Goal: Transaction & Acquisition: Purchase product/service

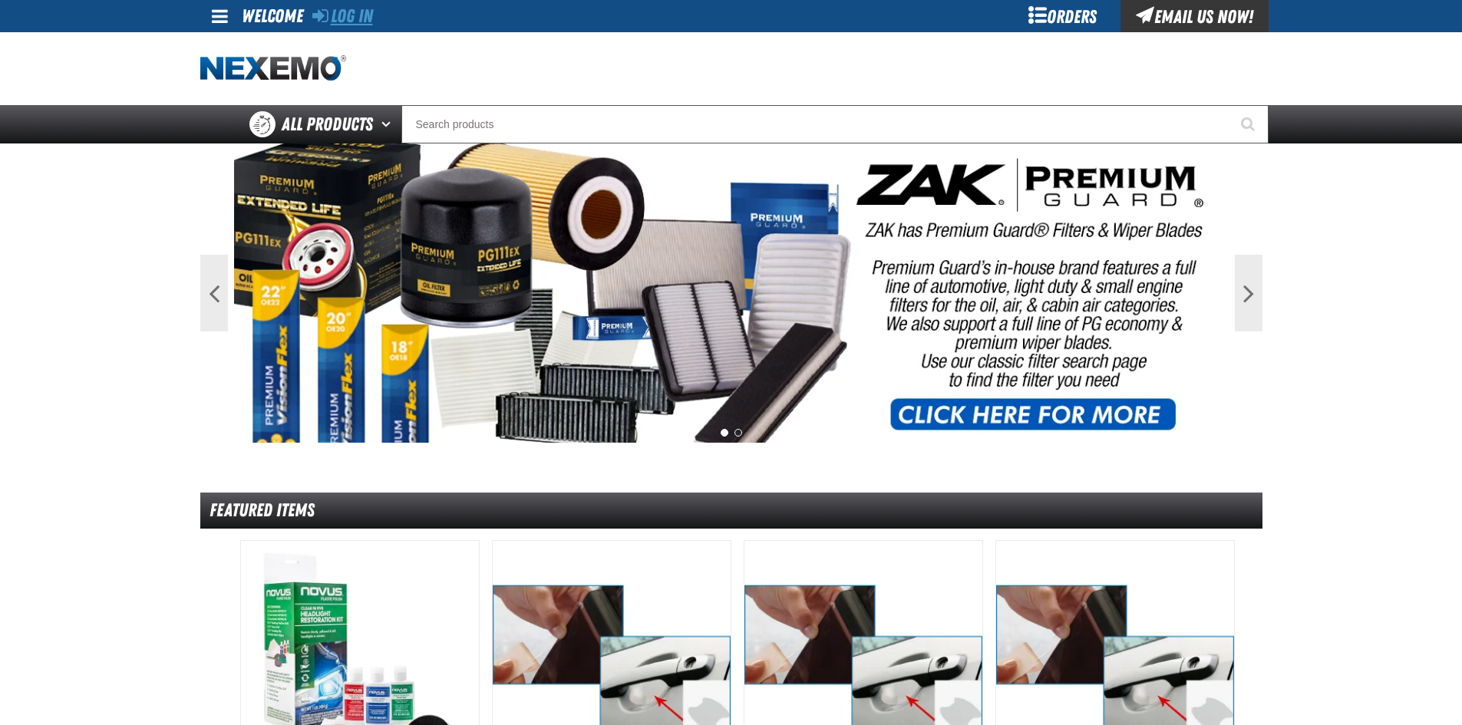
click at [346, 21] on link "Log In" at bounding box center [342, 15] width 61 height 21
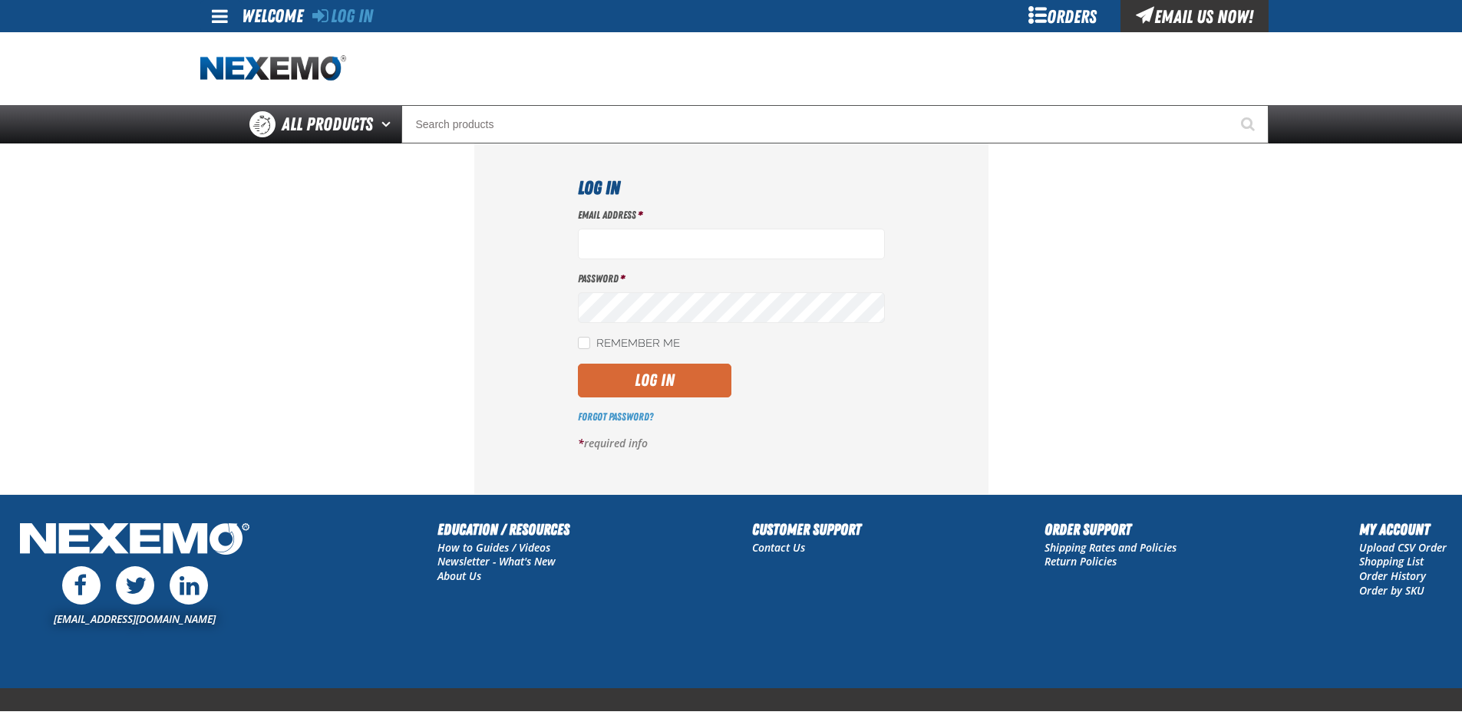
type input "[EMAIL_ADDRESS][DOMAIN_NAME]"
click at [625, 371] on button "Log In" at bounding box center [654, 381] width 153 height 34
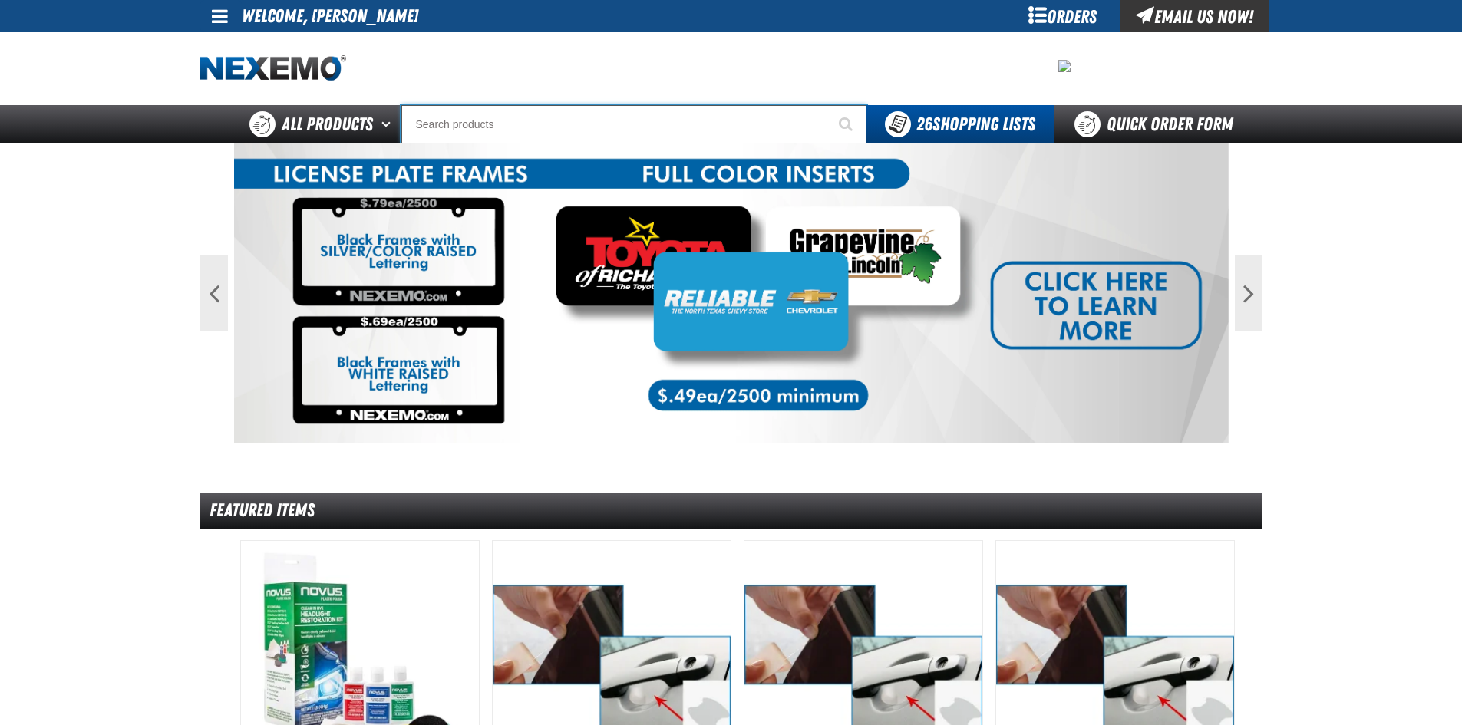
click at [483, 121] on input "Search" at bounding box center [633, 124] width 465 height 38
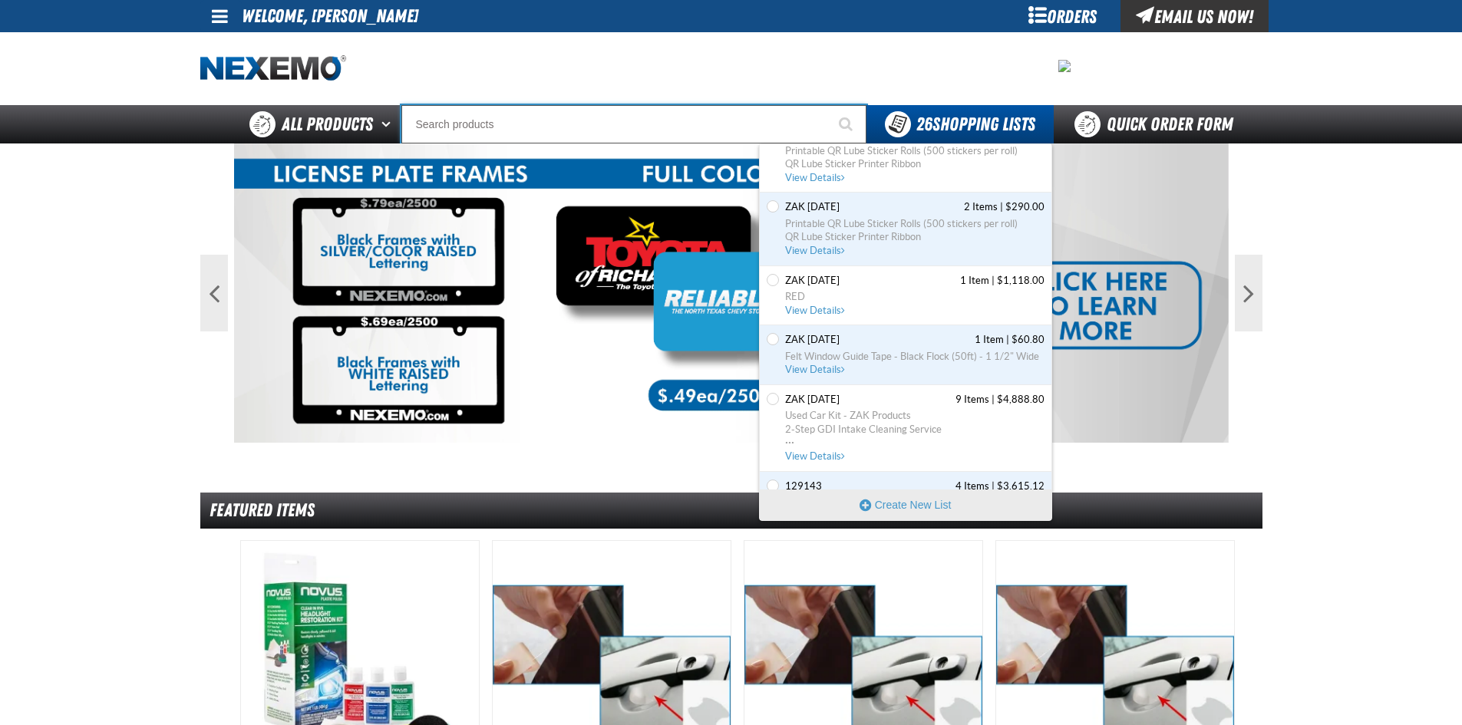
scroll to position [1381, 0]
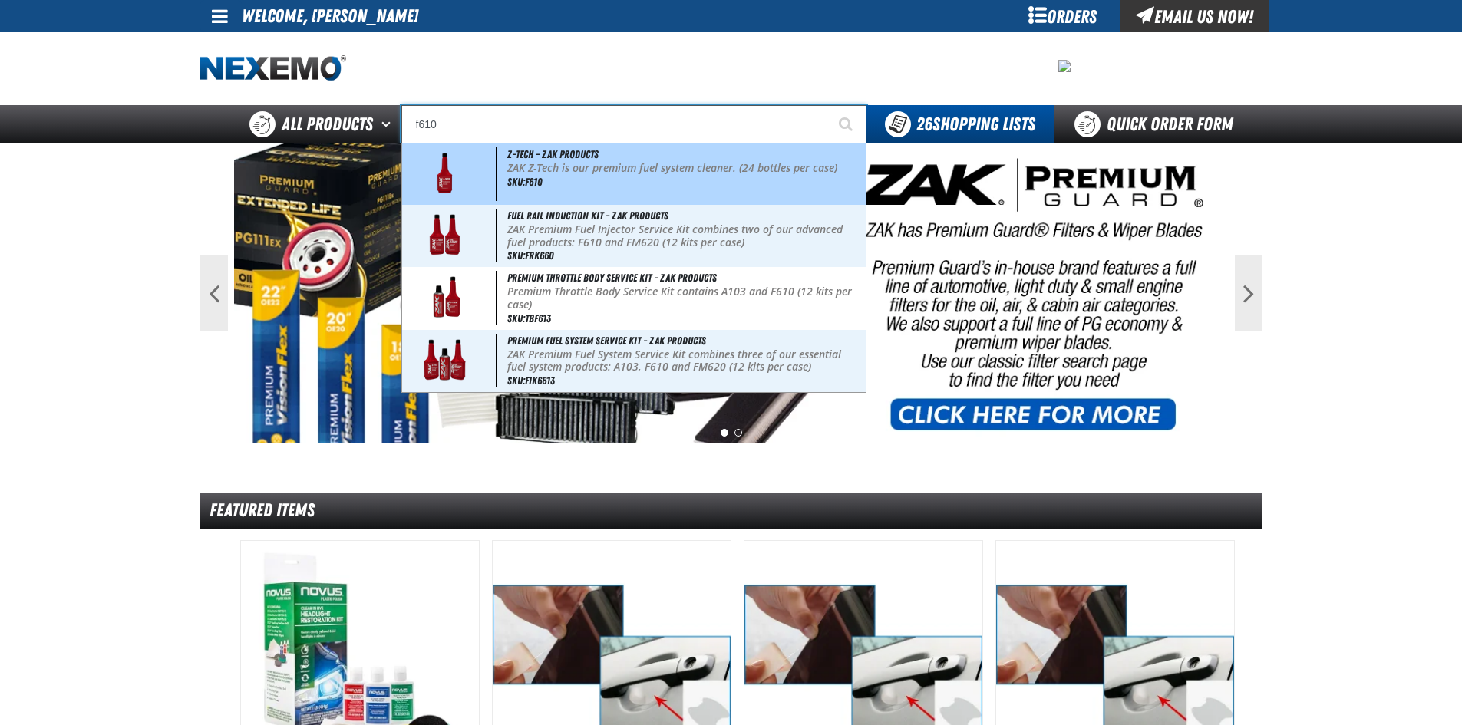
click at [558, 178] on div "Z-Tech - ZAK Products ZAK Z-Tech is our premium fuel system cleaner. (24 bottle…" at bounding box center [633, 173] width 463 height 61
type input "Z-Tech - ZAK Products"
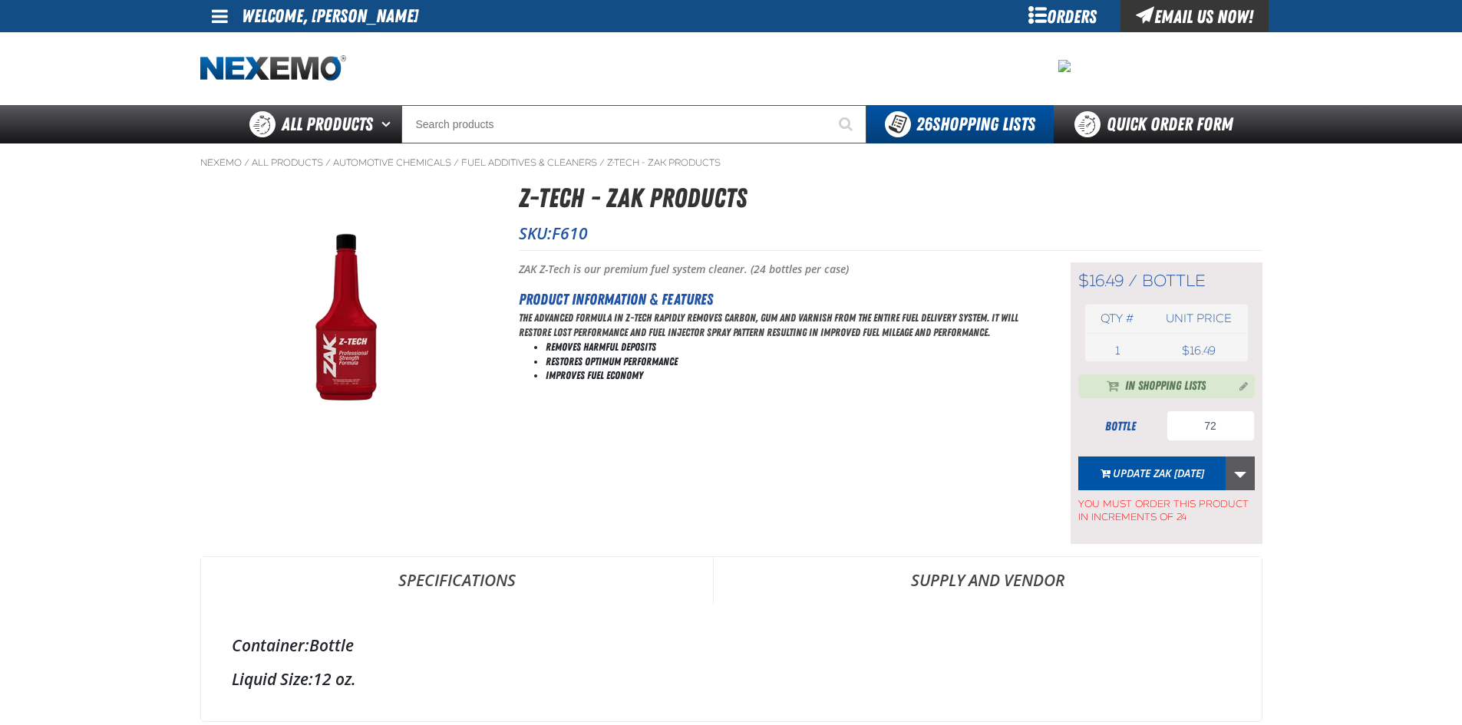
click at [1245, 473] on link "More Actions" at bounding box center [1239, 474] width 29 height 34
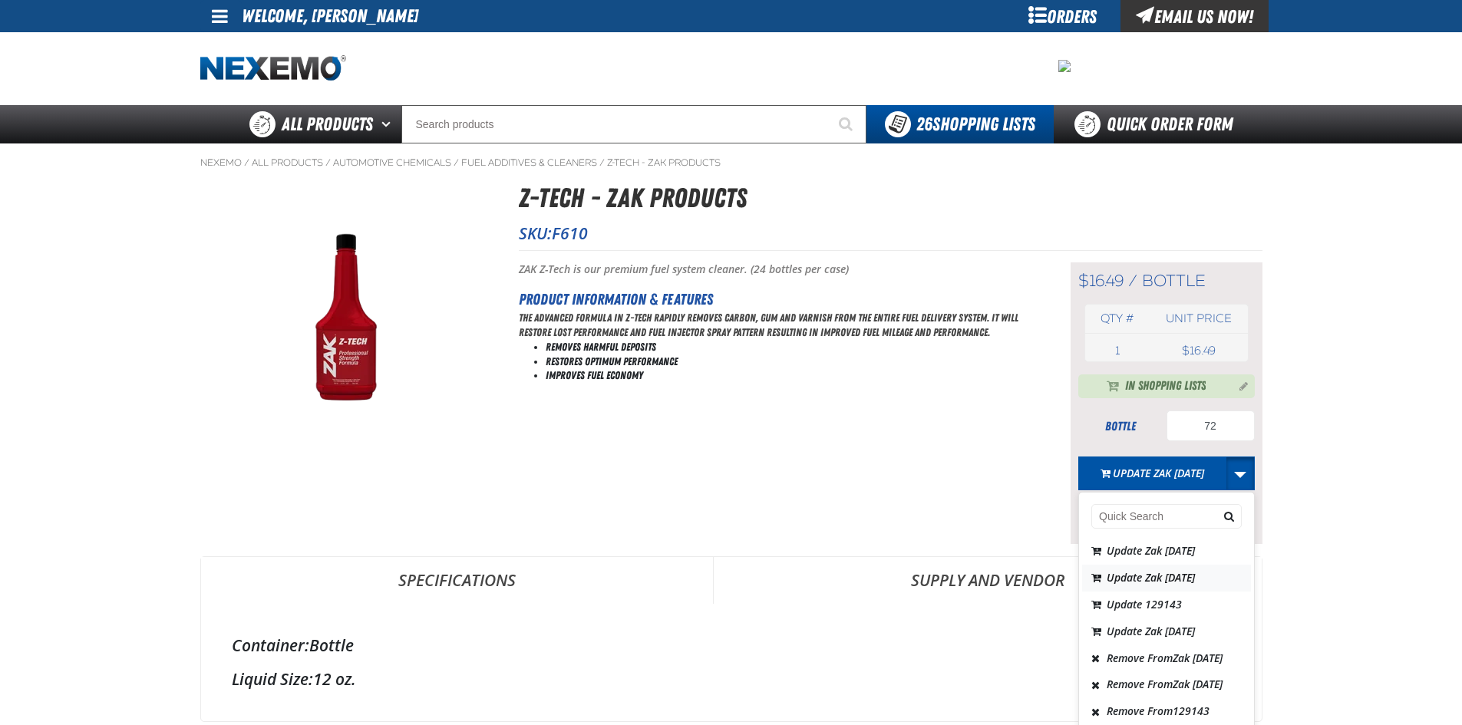
click at [1192, 573] on button "Update Zak 7.21.2025" at bounding box center [1166, 578] width 169 height 27
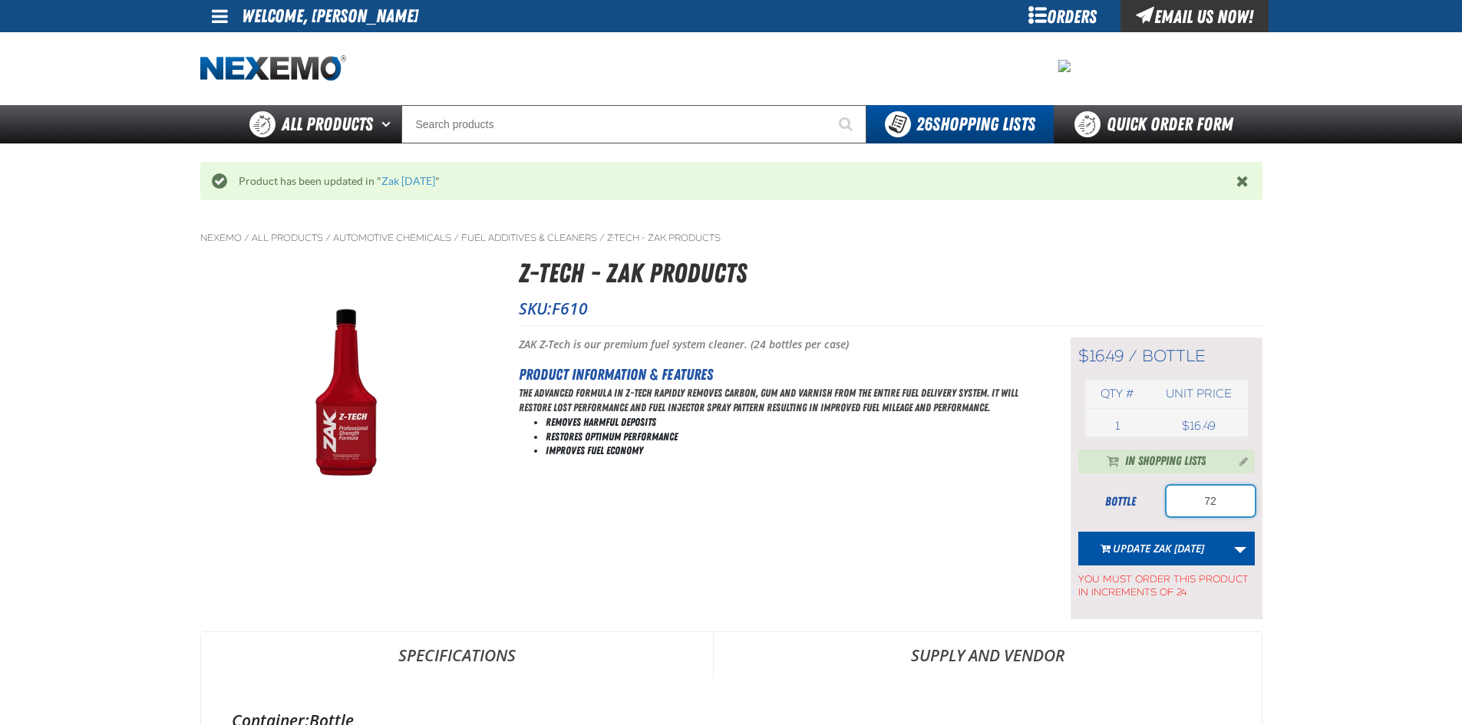
drag, startPoint x: 1220, startPoint y: 494, endPoint x: 1151, endPoint y: 476, distance: 71.5
click at [1151, 476] on div "In Shopping Lists bottle 72 Update Zak 8.18.2025 Update Zak 8.18.2025 Update Za…" at bounding box center [1166, 525] width 176 height 150
type input "24"
click at [1240, 548] on link "More Actions" at bounding box center [1239, 549] width 29 height 34
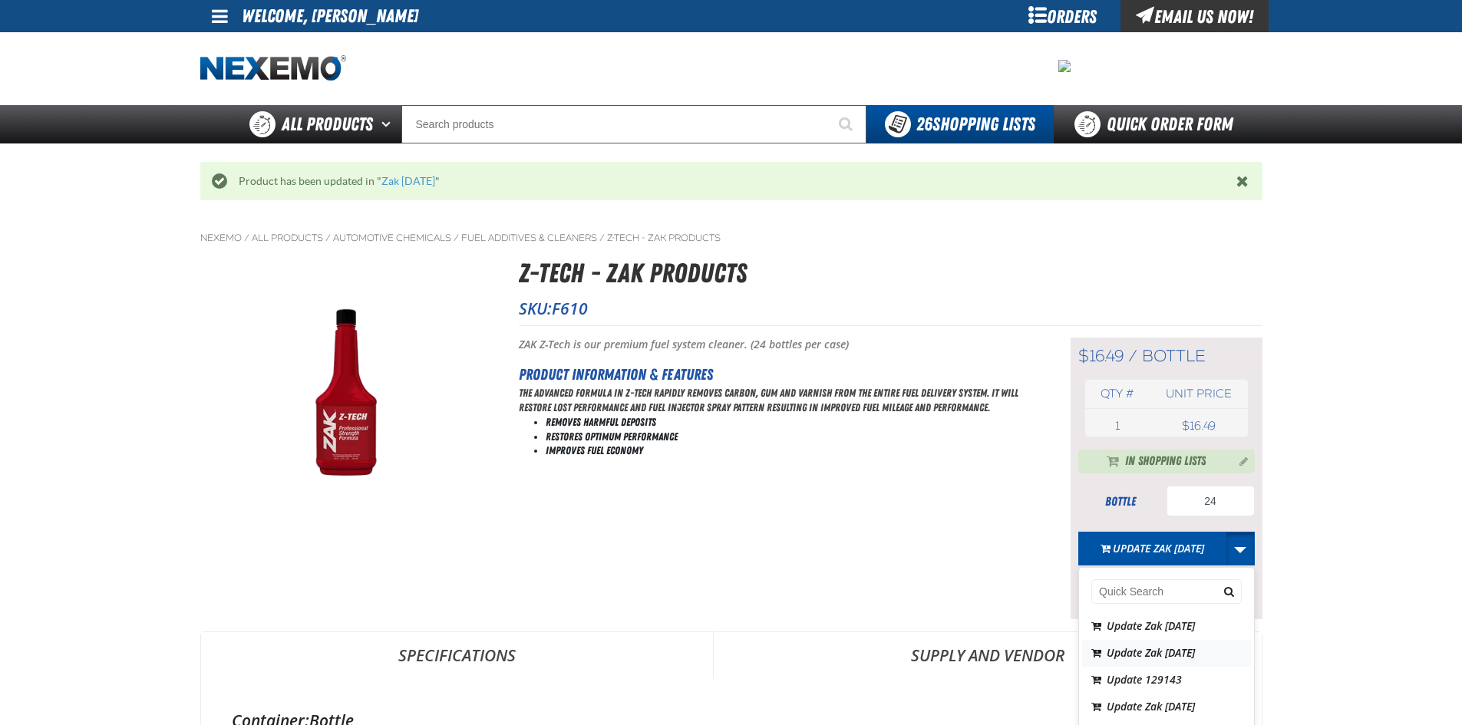
click at [1178, 653] on button "Update Zak 7.21.2025" at bounding box center [1166, 653] width 169 height 27
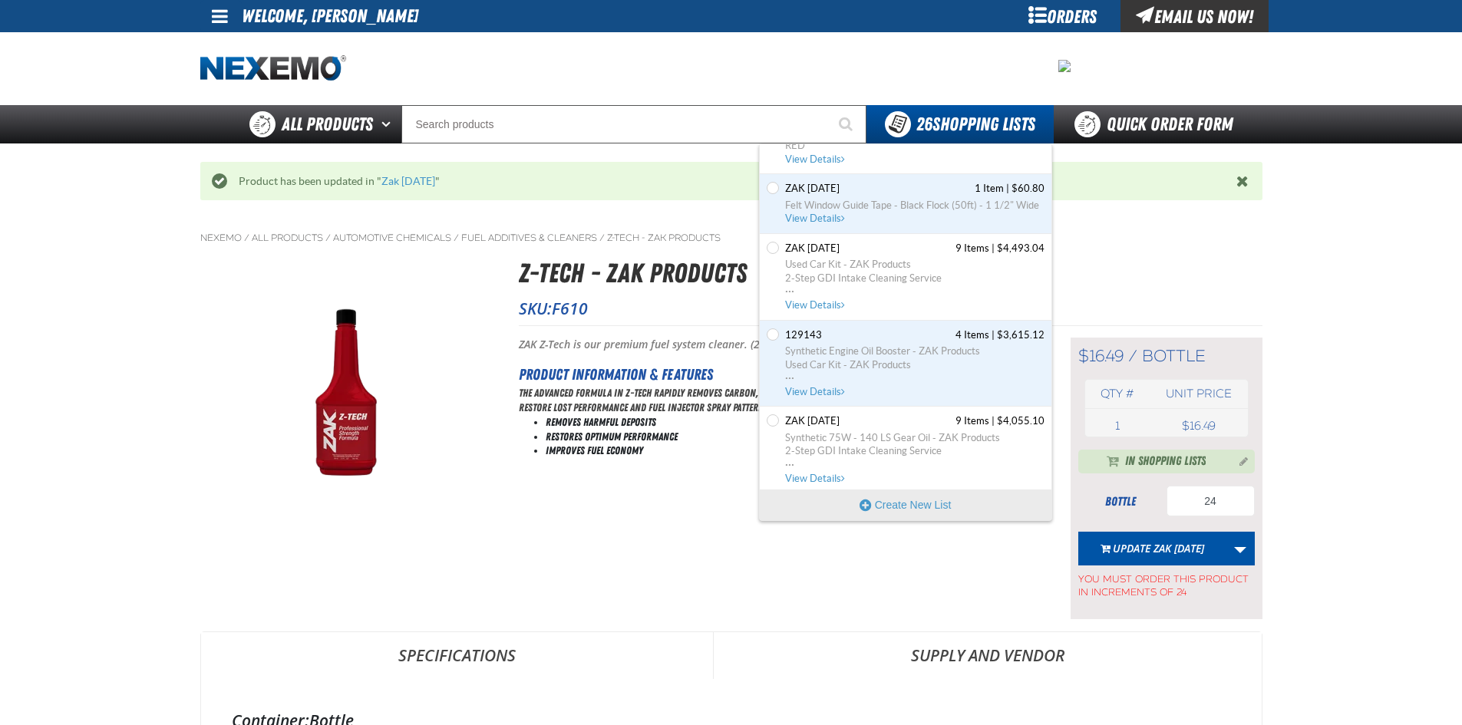
scroll to position [1458, 0]
click at [803, 390] on span "View Details" at bounding box center [816, 390] width 62 height 12
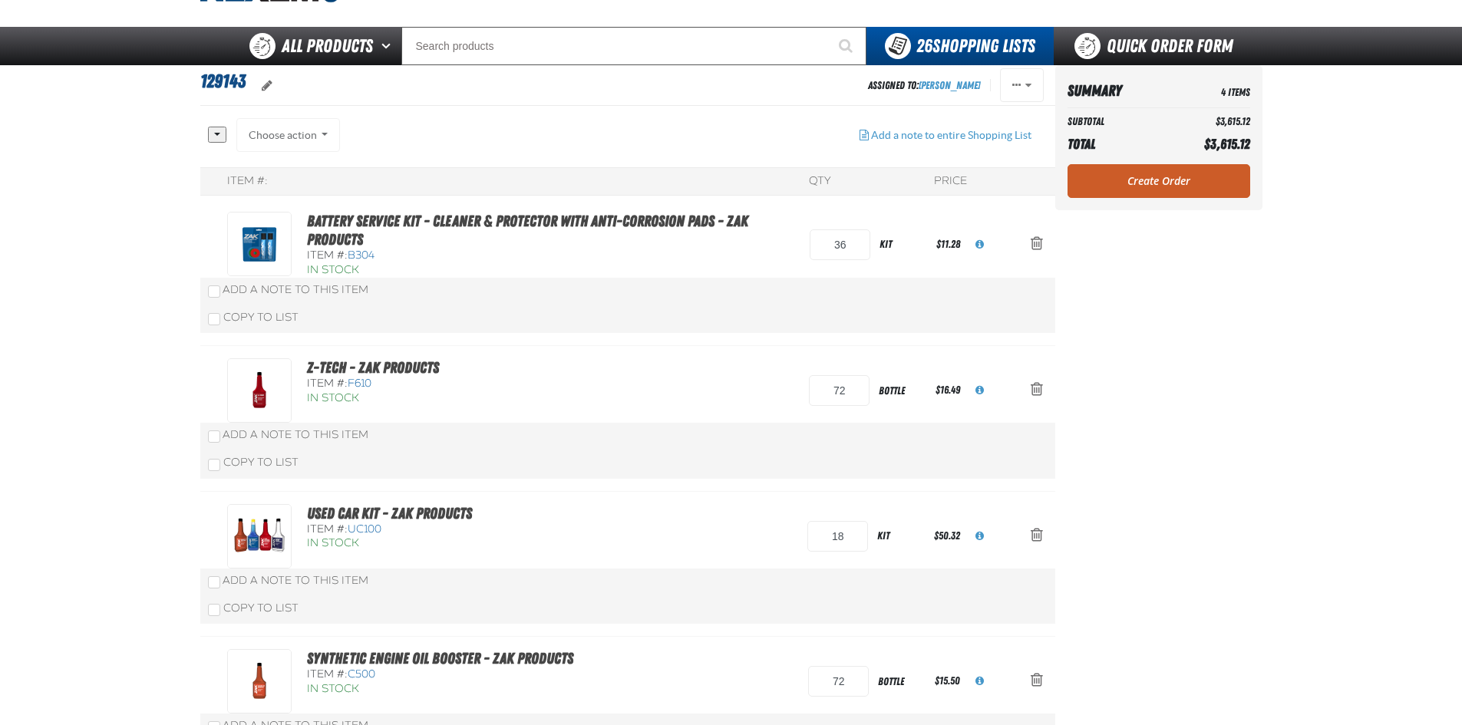
scroll to position [77, 0]
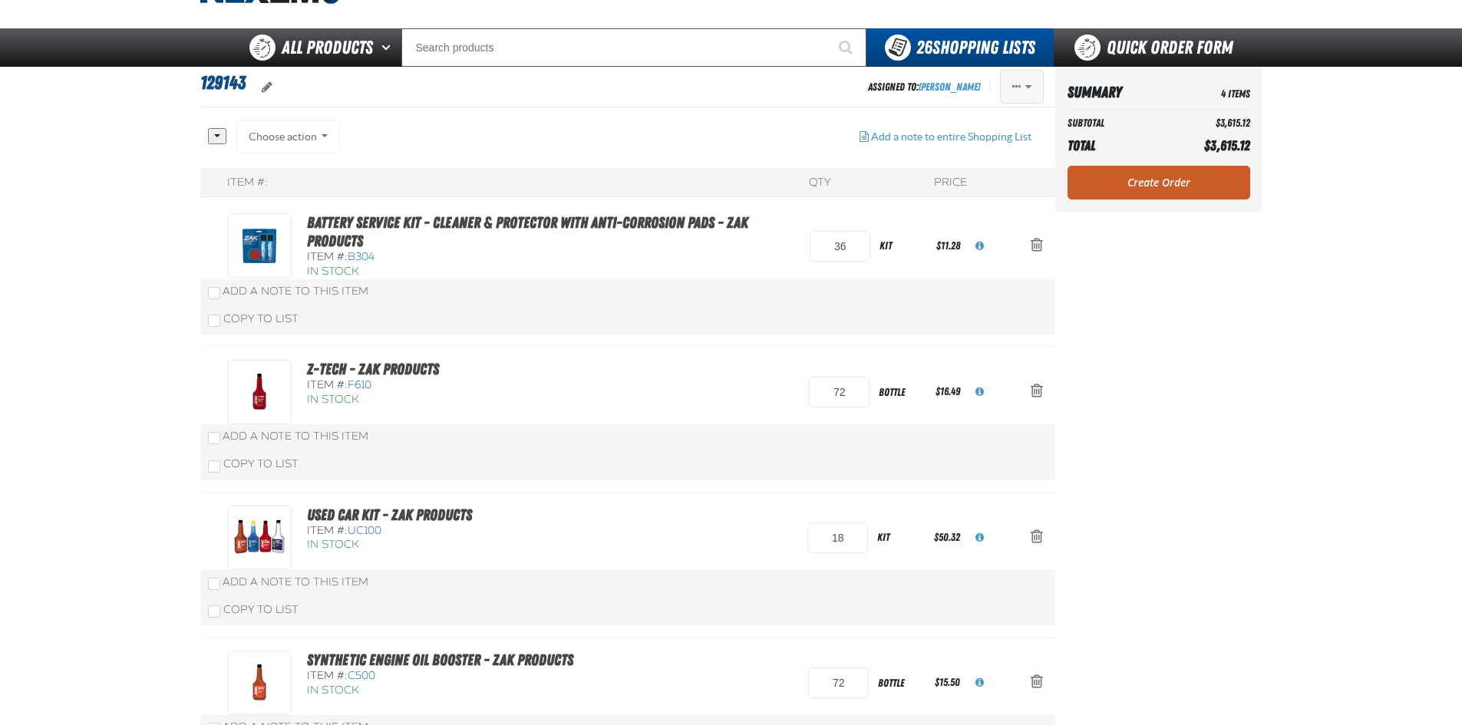
click at [1028, 84] on span "Actions of 129143" at bounding box center [1028, 86] width 6 height 11
click at [974, 199] on button "Delete" at bounding box center [990, 204] width 106 height 27
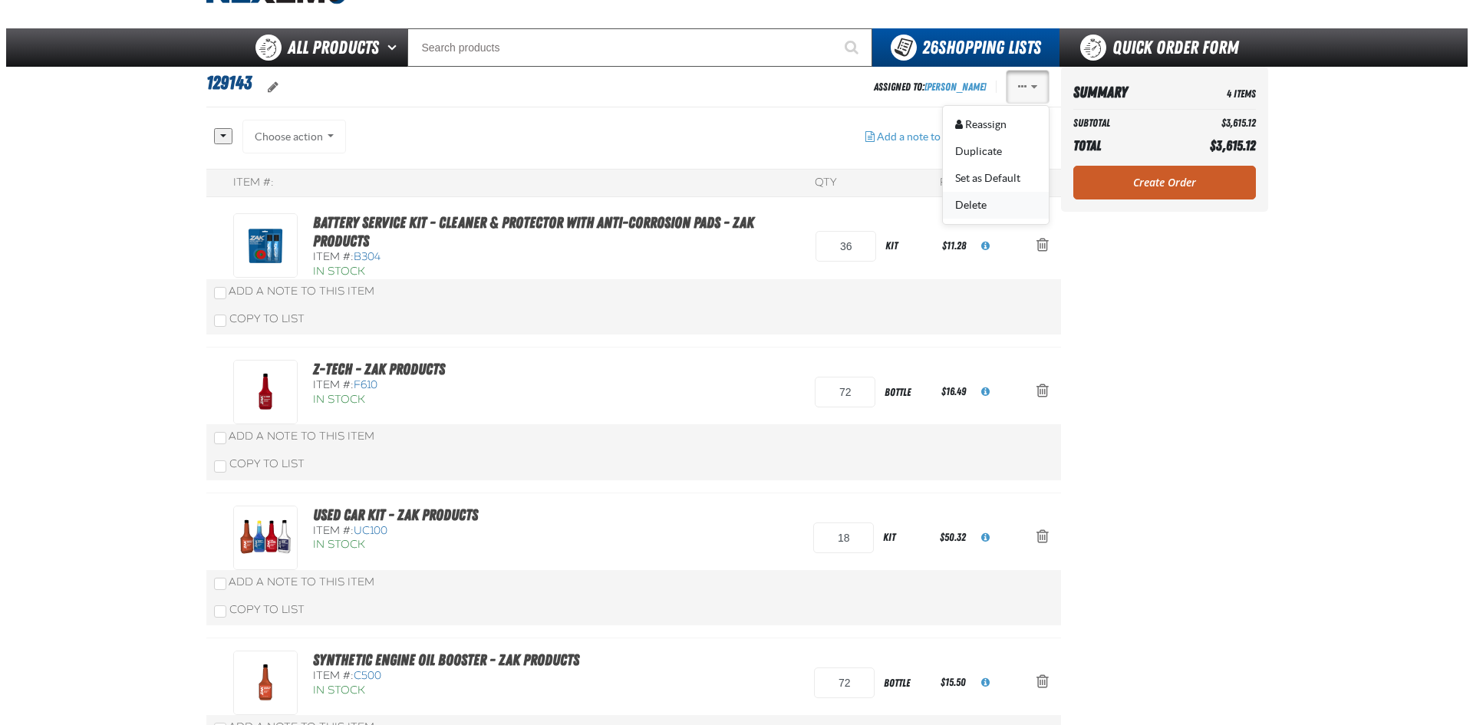
scroll to position [0, 0]
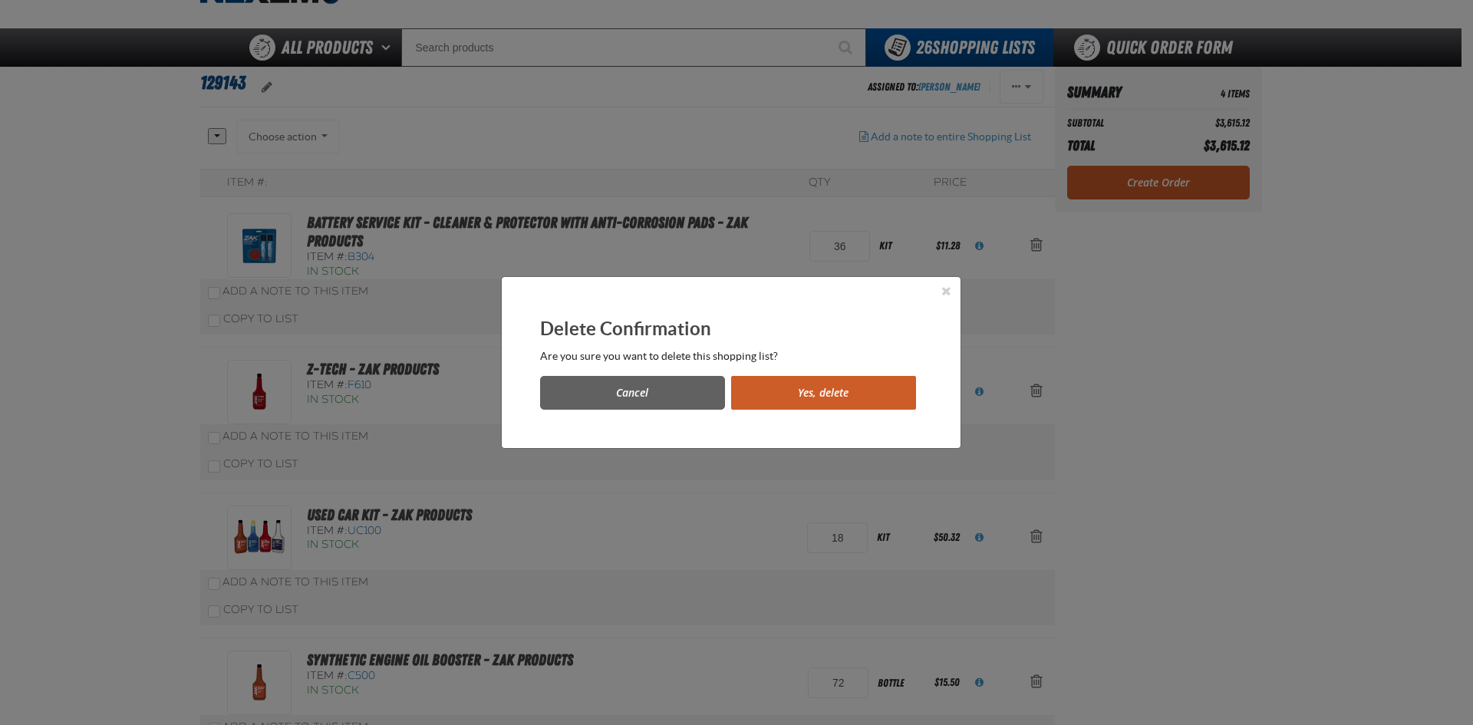
click at [831, 395] on button "Yes, delete" at bounding box center [823, 393] width 185 height 34
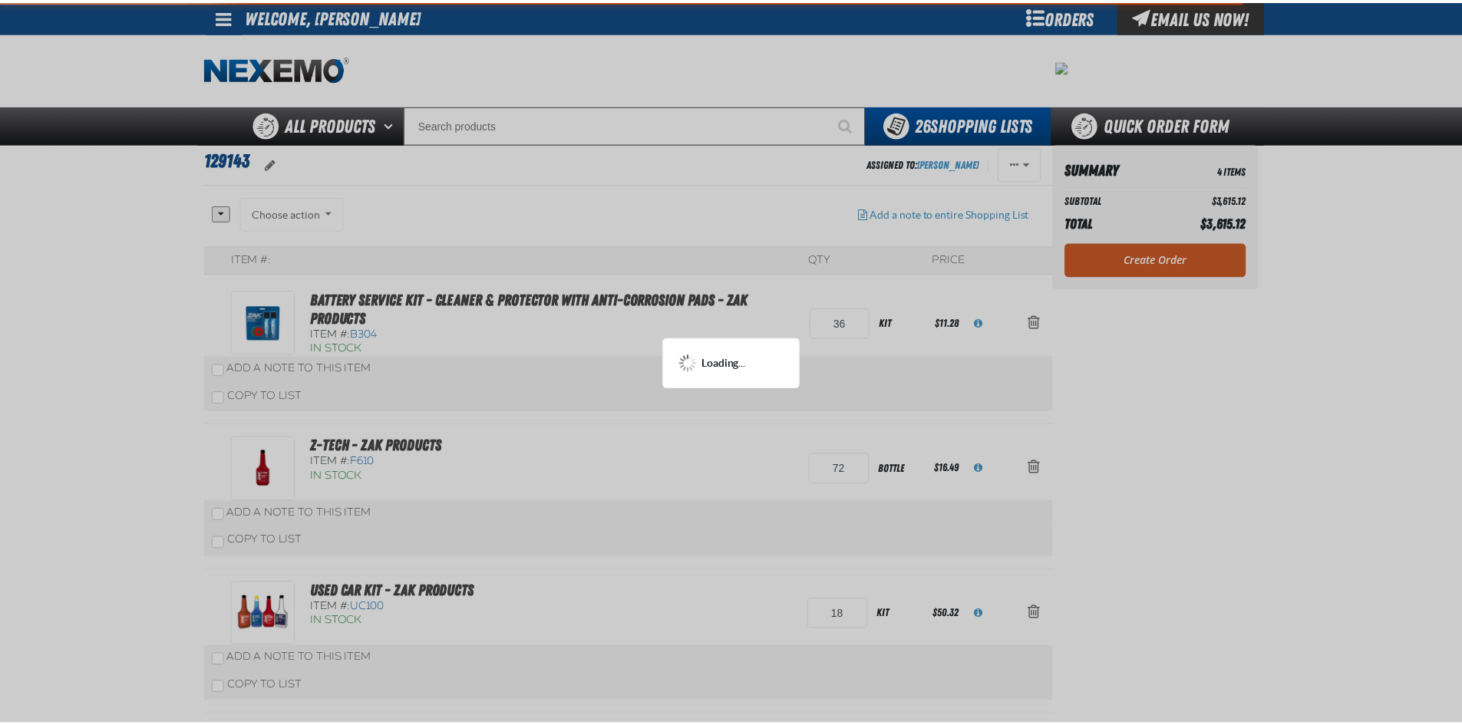
scroll to position [77, 0]
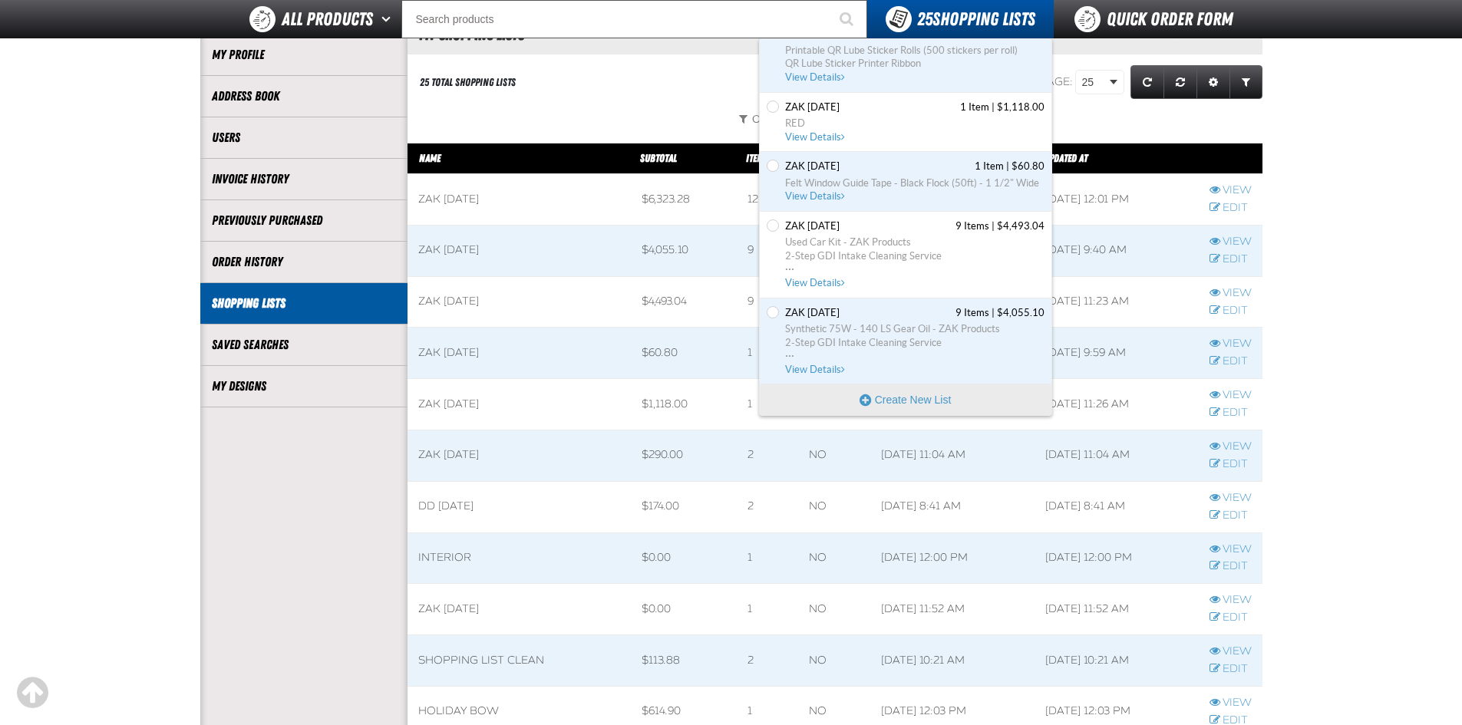
scroll to position [153, 0]
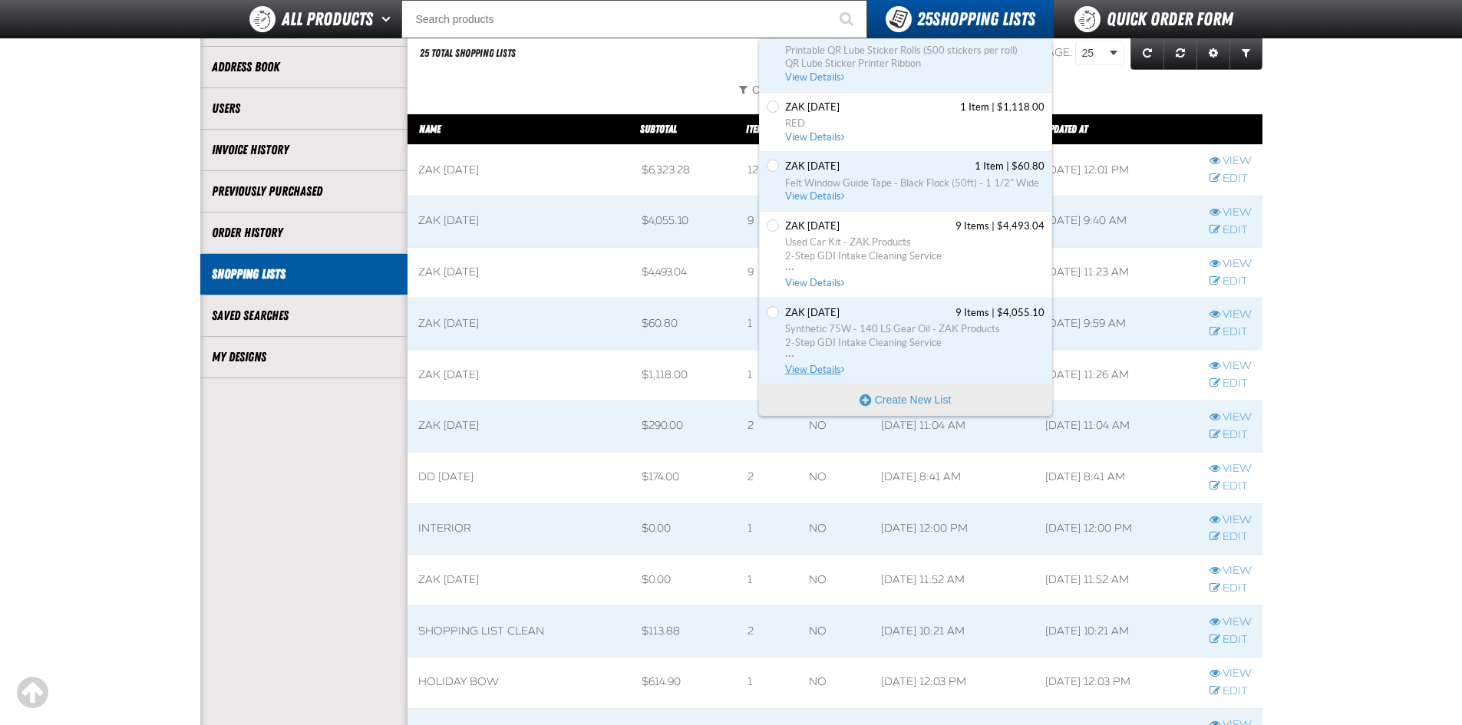
click at [809, 368] on span "View Details" at bounding box center [816, 370] width 62 height 12
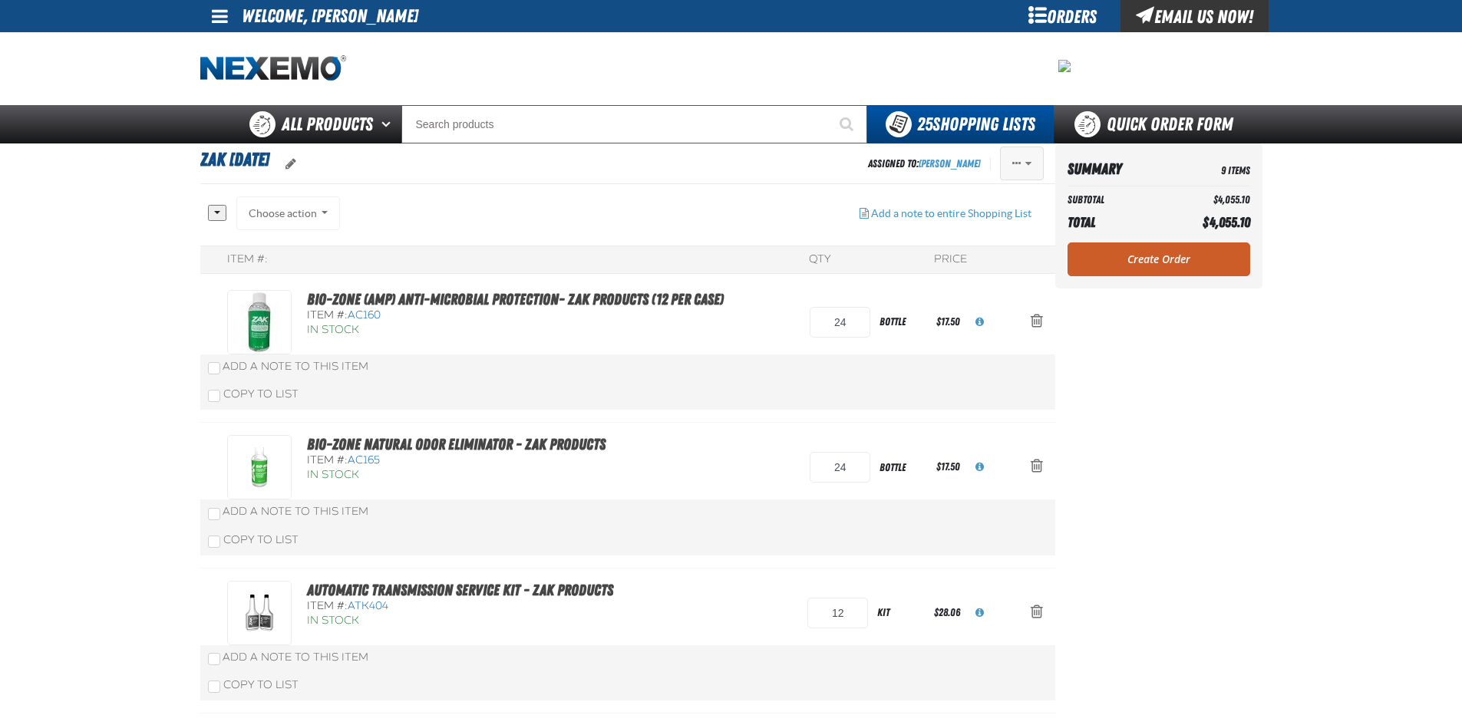
click at [1028, 163] on span "Actions of Zak 8.4.2025" at bounding box center [1028, 163] width 6 height 11
click at [979, 279] on button "Delete" at bounding box center [990, 281] width 106 height 27
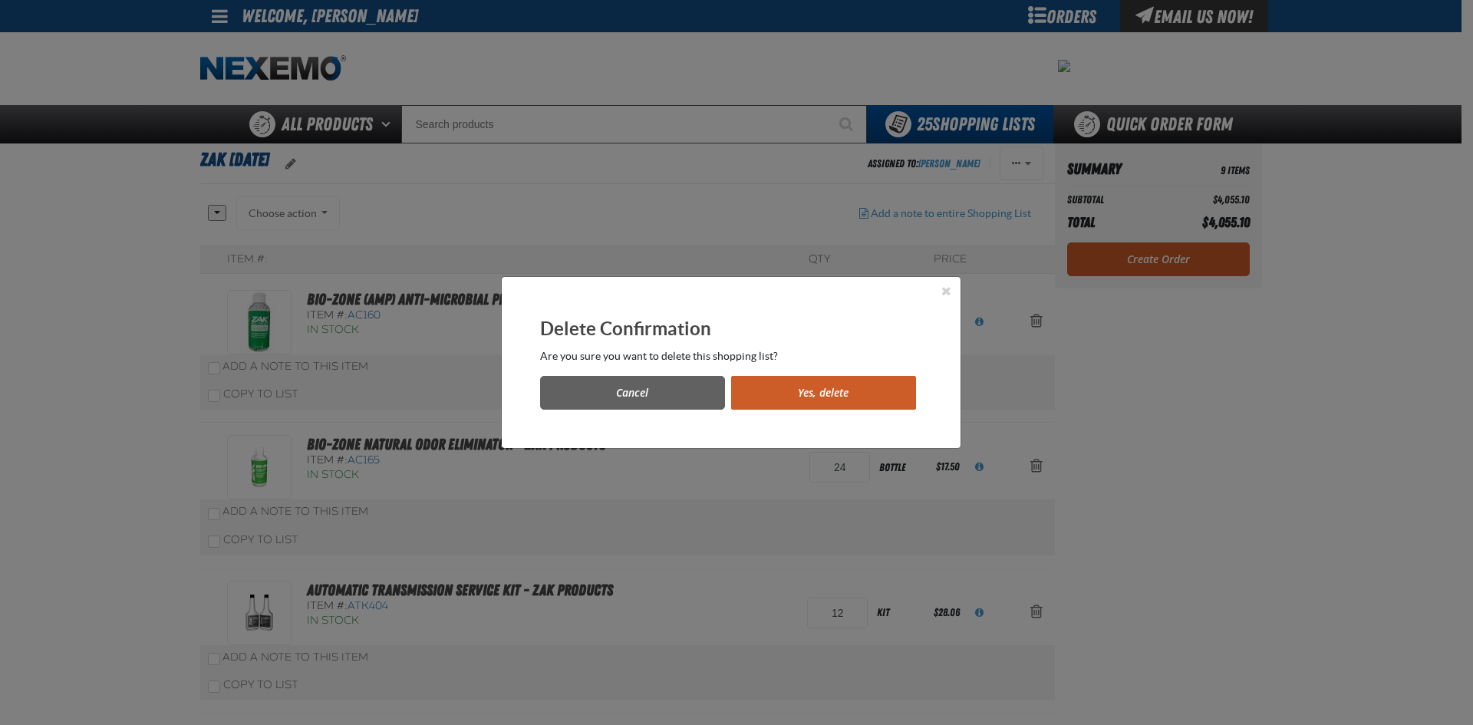
click at [851, 388] on button "Yes, delete" at bounding box center [823, 393] width 185 height 34
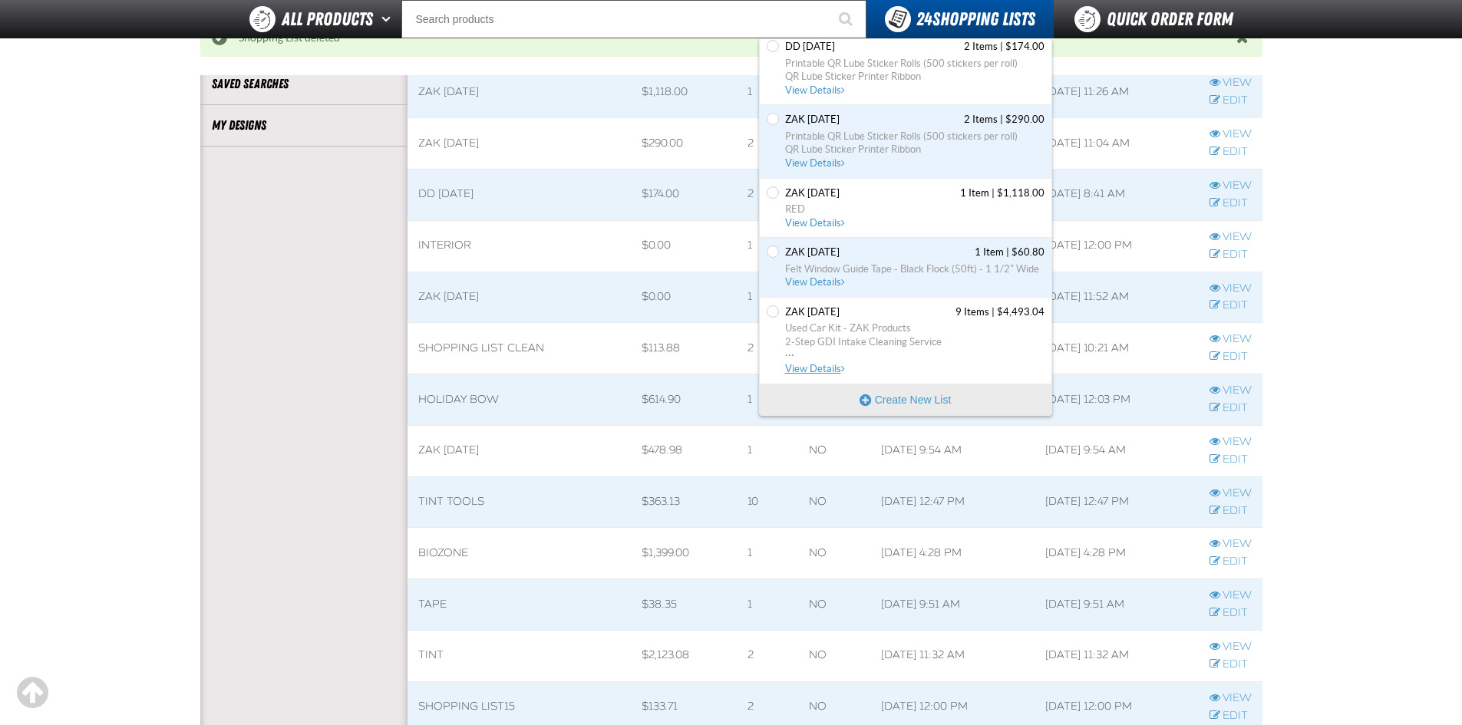
scroll to position [385, 0]
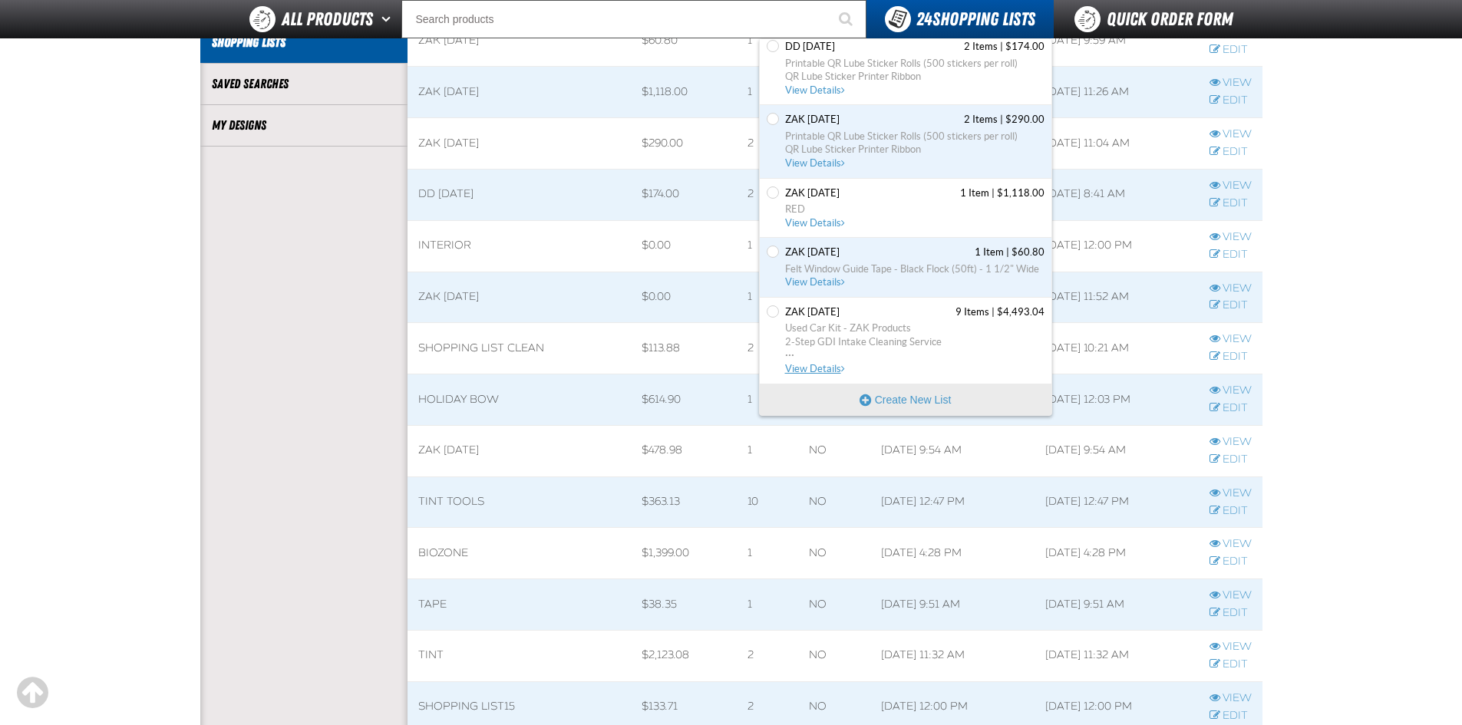
click at [817, 366] on span "View Details" at bounding box center [816, 369] width 62 height 12
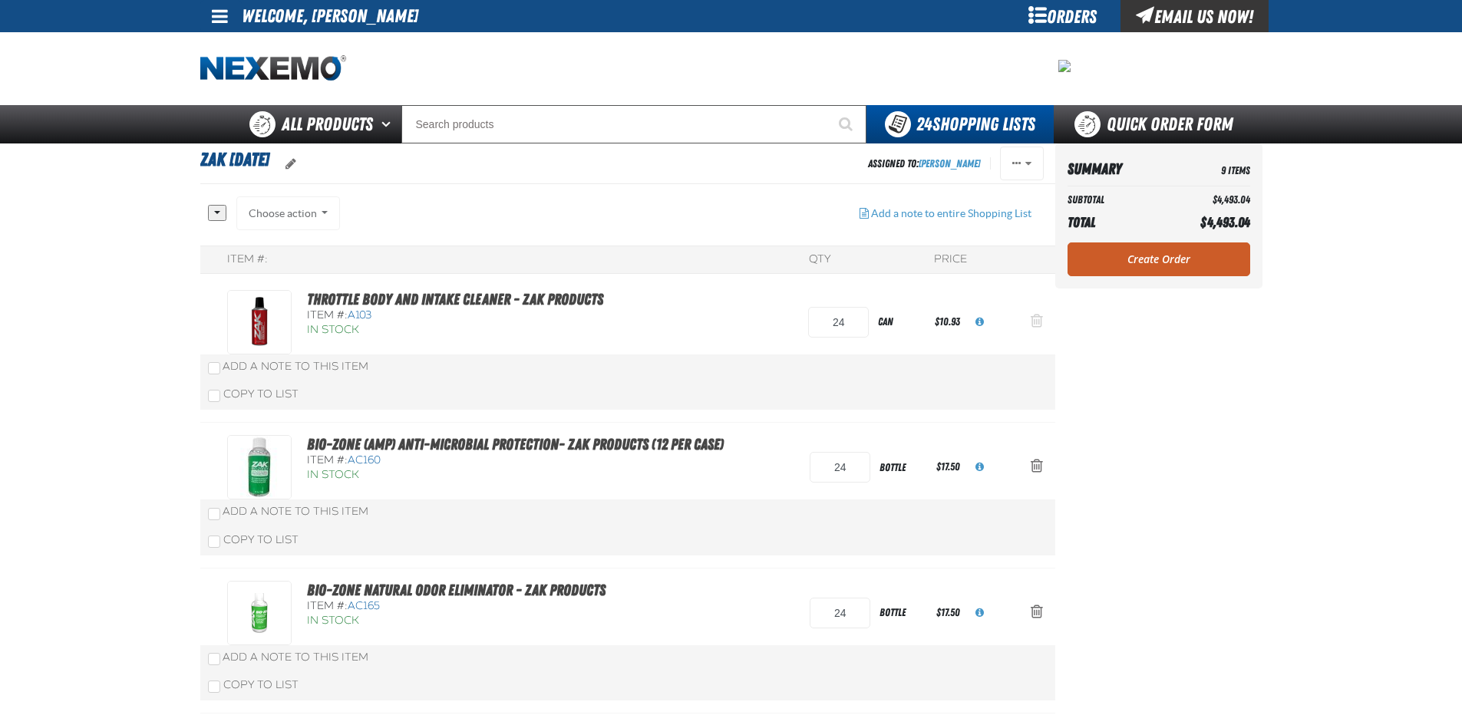
click at [1037, 323] on span "Action Remove Throttle Body and Intake Cleaner - ZAK Products from Zak 7.21.2025" at bounding box center [1036, 320] width 12 height 15
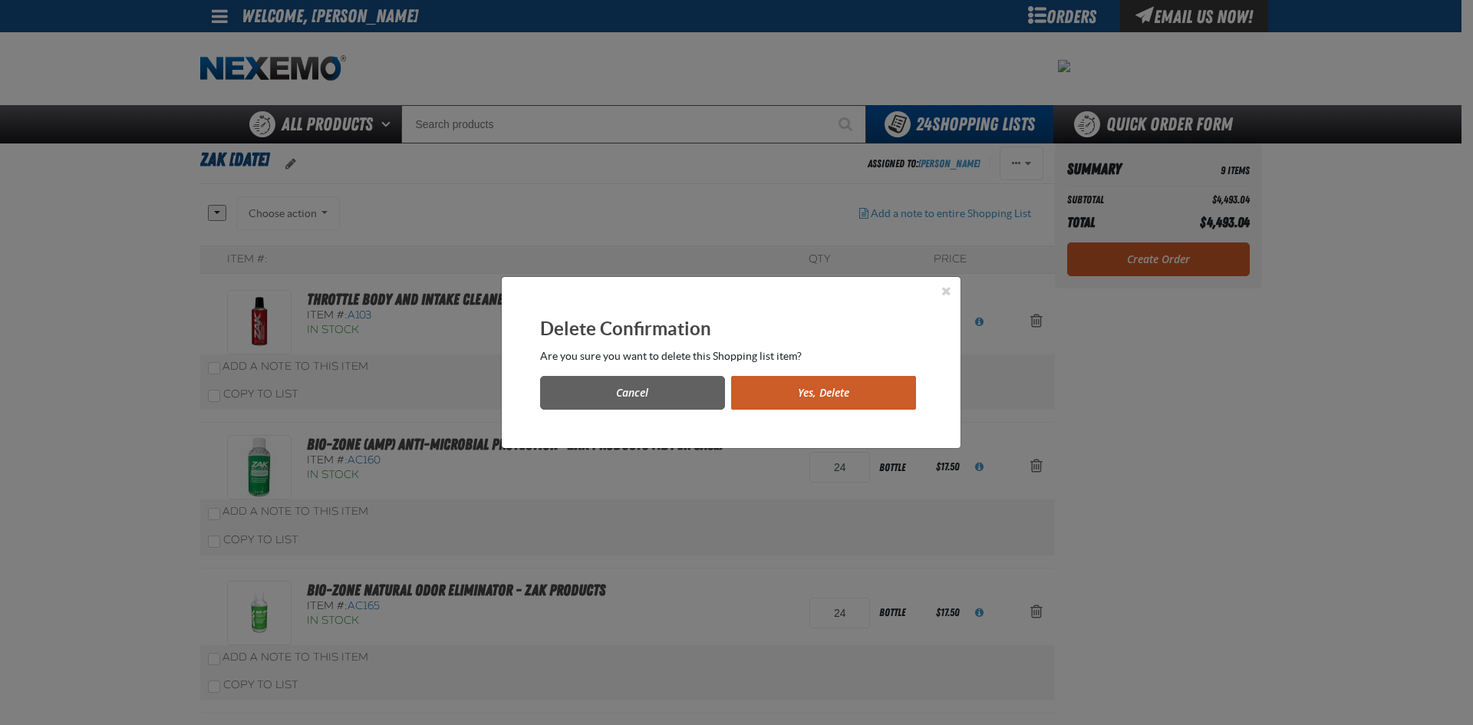
click at [841, 397] on button "Yes, Delete" at bounding box center [823, 393] width 185 height 34
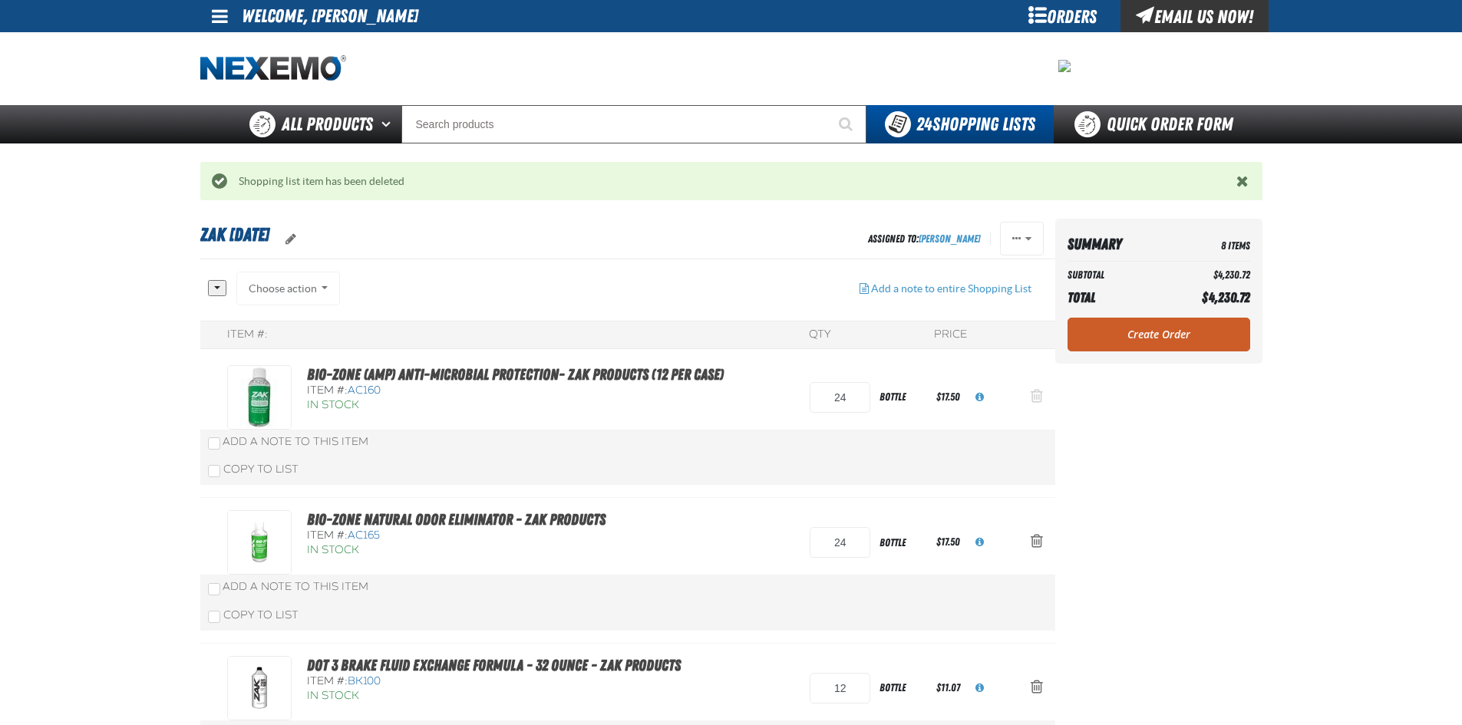
click at [1031, 391] on span "Action Remove Bio-Zone (AMP) Anti-Microbial Protection- ZAK Products (12 per ca…" at bounding box center [1036, 395] width 12 height 15
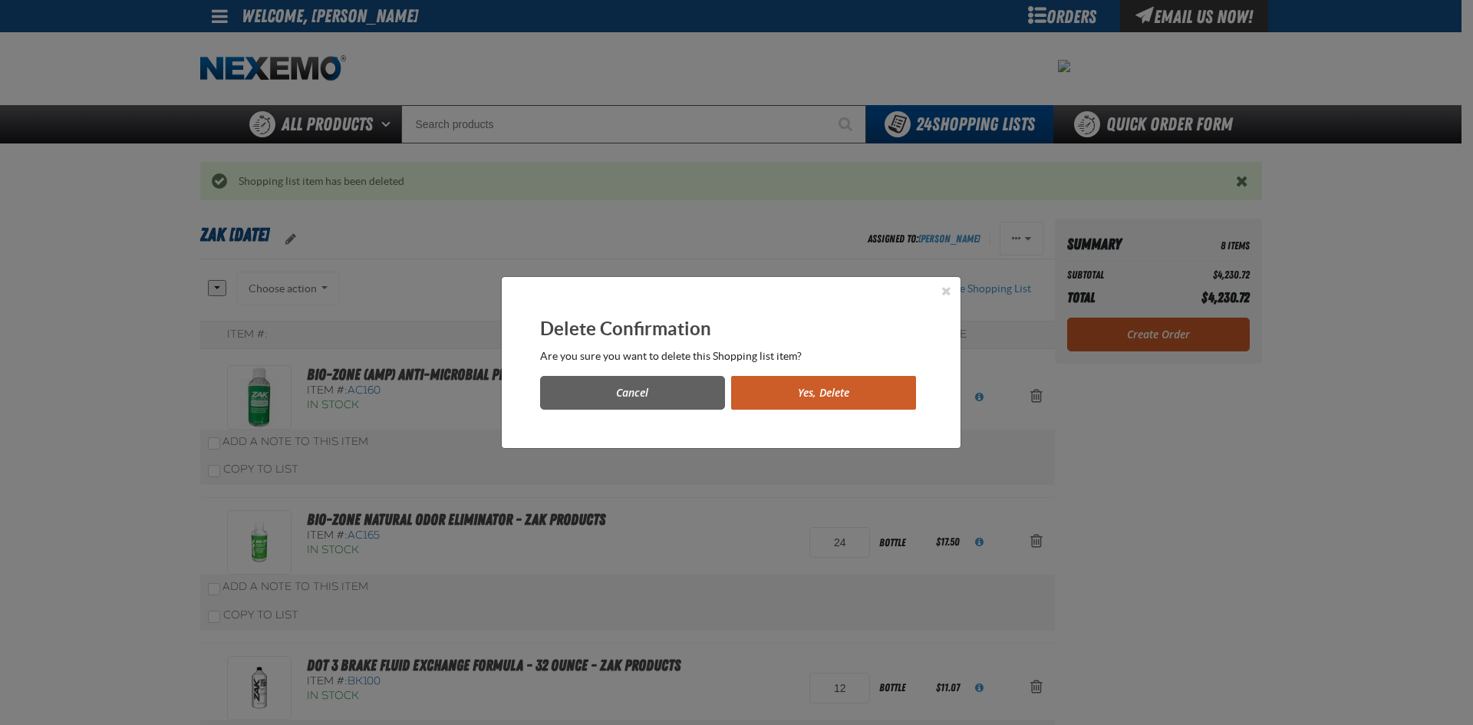
click at [863, 394] on button "Yes, Delete" at bounding box center [823, 393] width 185 height 34
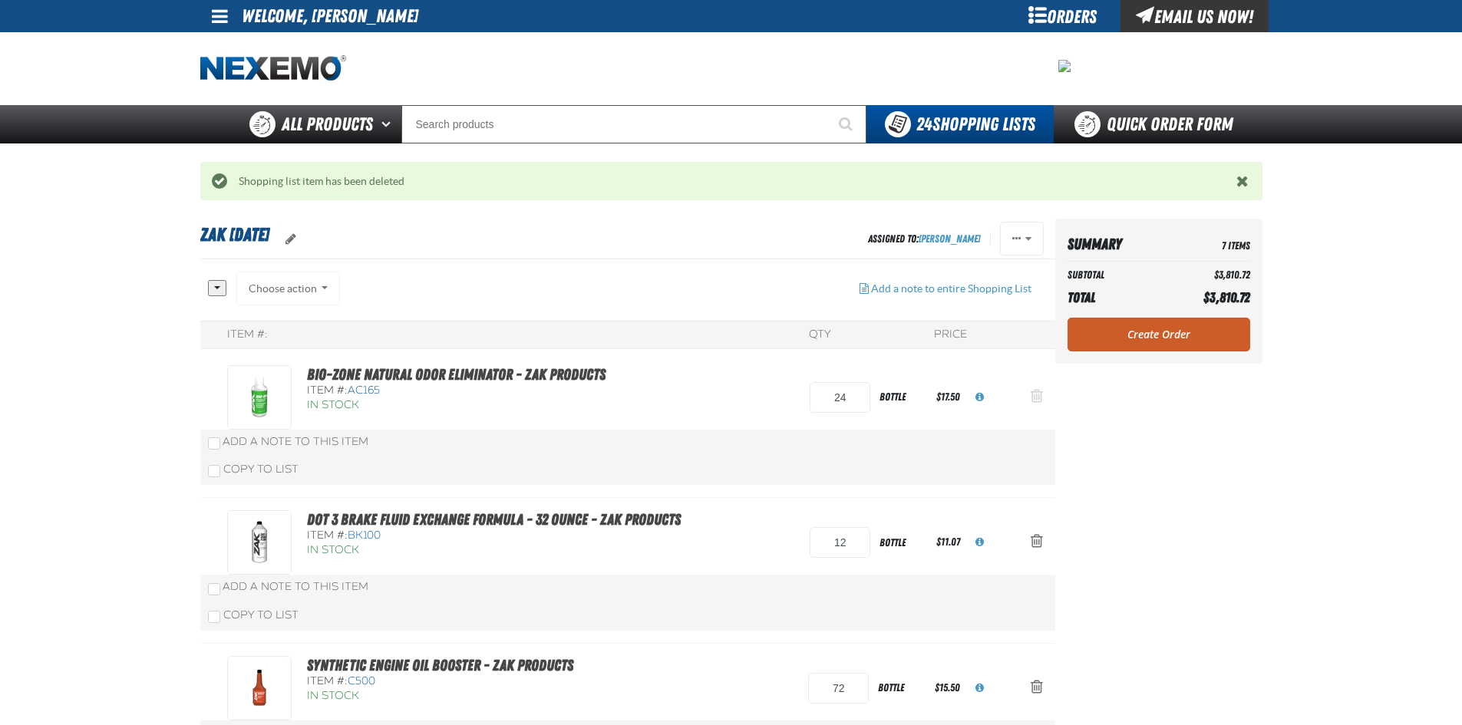
click at [1038, 395] on span "Action Remove Bio-Zone Natural Odor Eliminator - ZAK Products from Zak 7.21.2025" at bounding box center [1036, 395] width 12 height 15
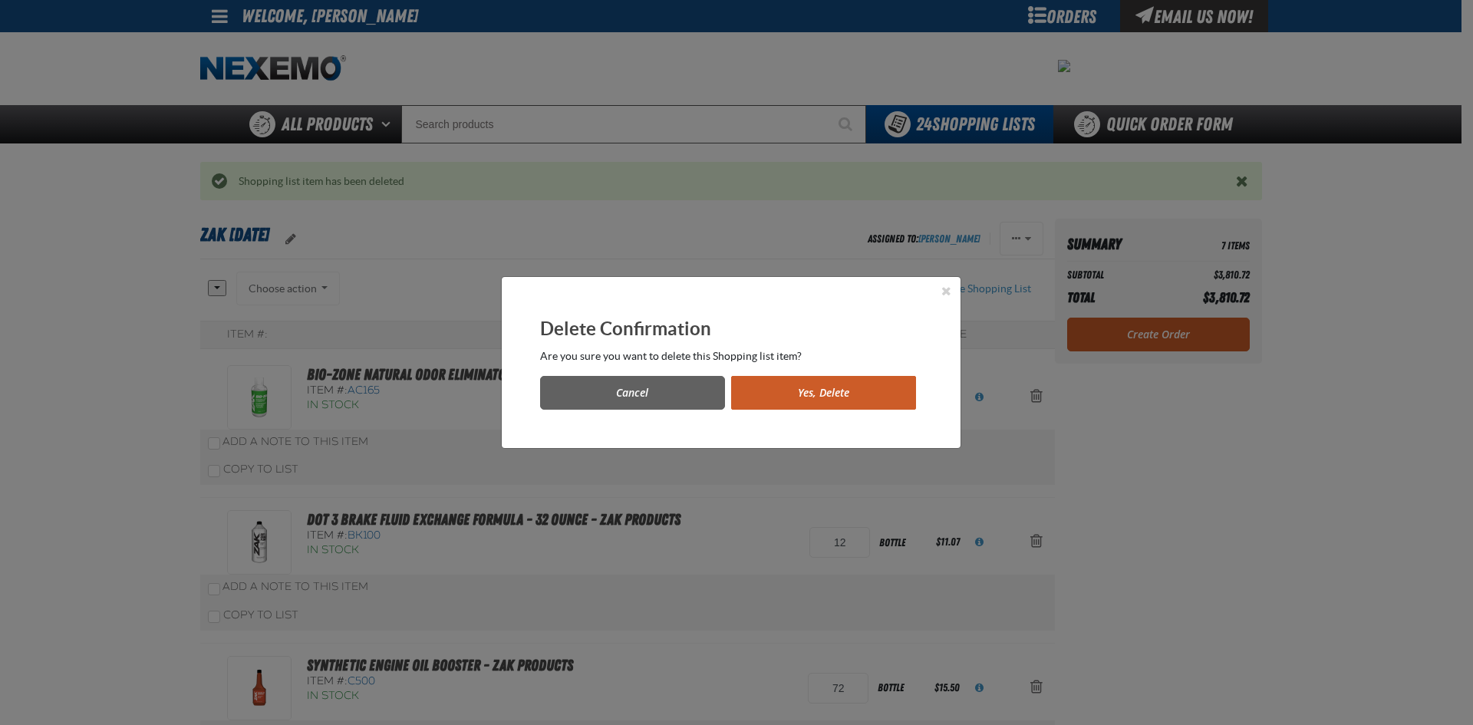
click at [859, 397] on button "Yes, Delete" at bounding box center [823, 393] width 185 height 34
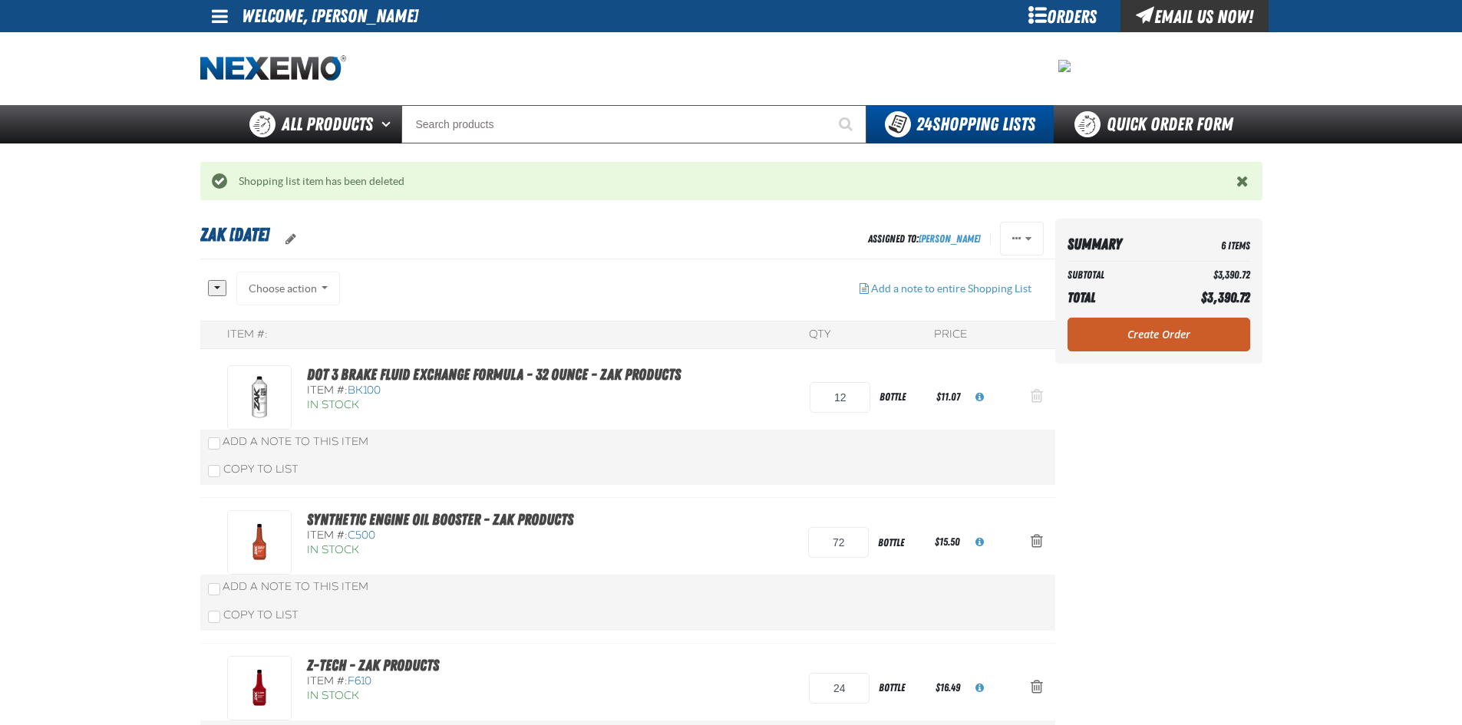
click at [1040, 397] on span "Action Remove DOT 3 Brake Fluid Exchange Formula - 32 Ounce - ZAK Products from…" at bounding box center [1036, 395] width 12 height 15
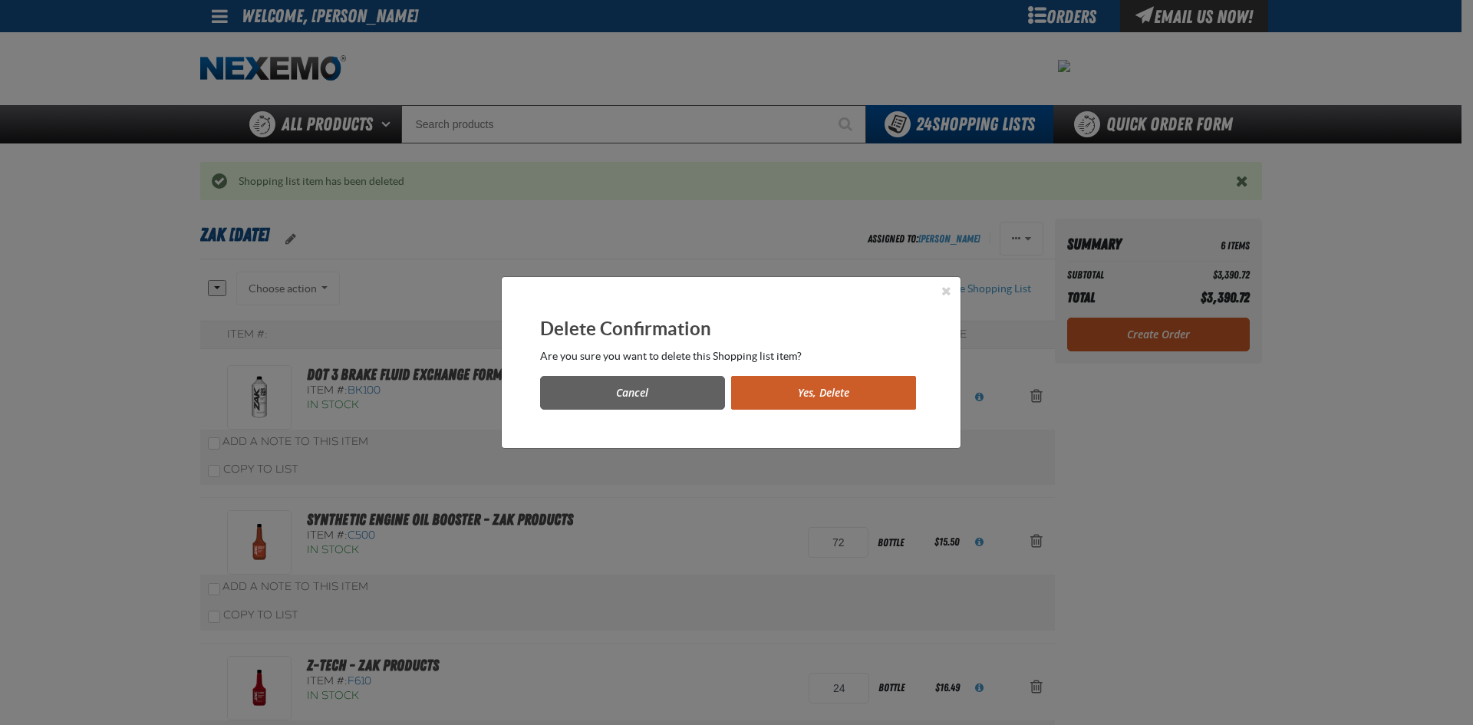
click at [842, 396] on button "Yes, Delete" at bounding box center [823, 393] width 185 height 34
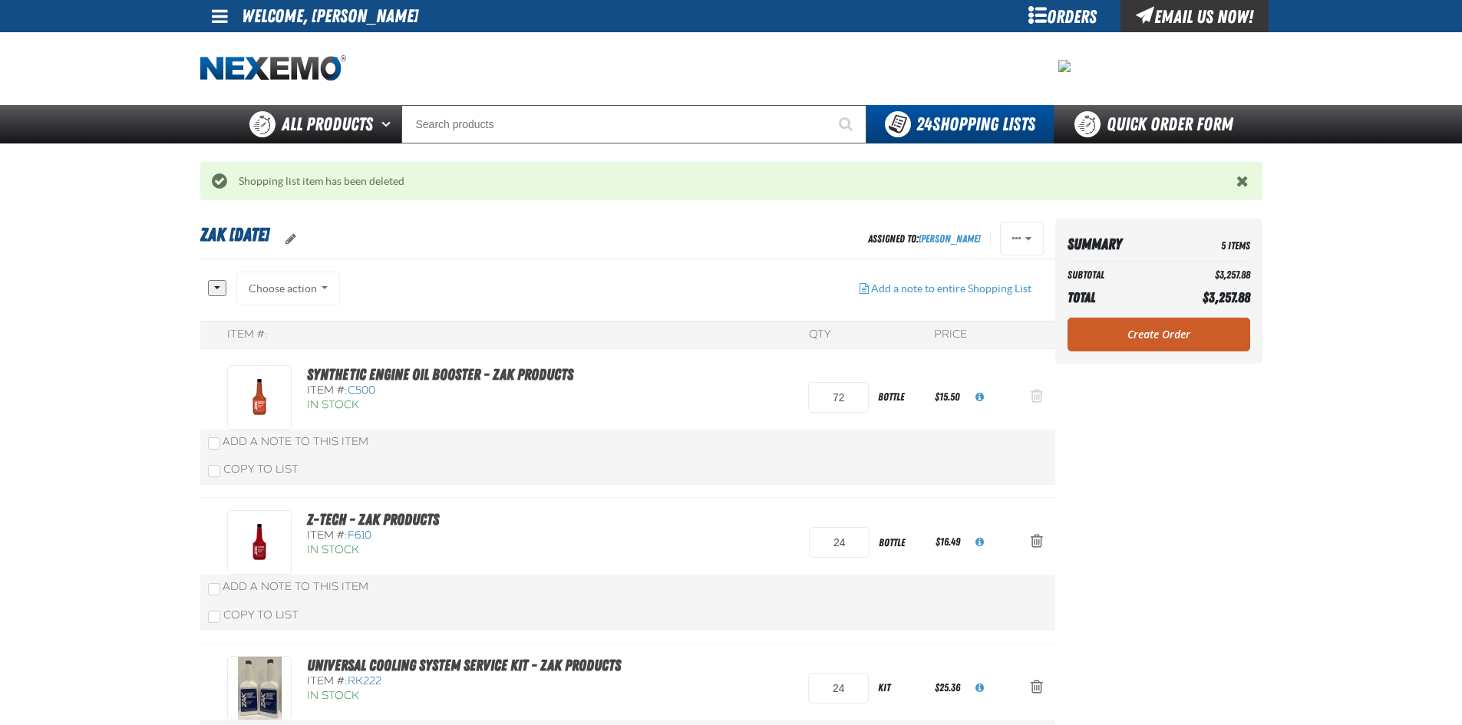
click at [1032, 398] on span "Action Remove Synthetic Engine Oil Booster - ZAK Products from Zak 7.21.2025" at bounding box center [1036, 395] width 12 height 15
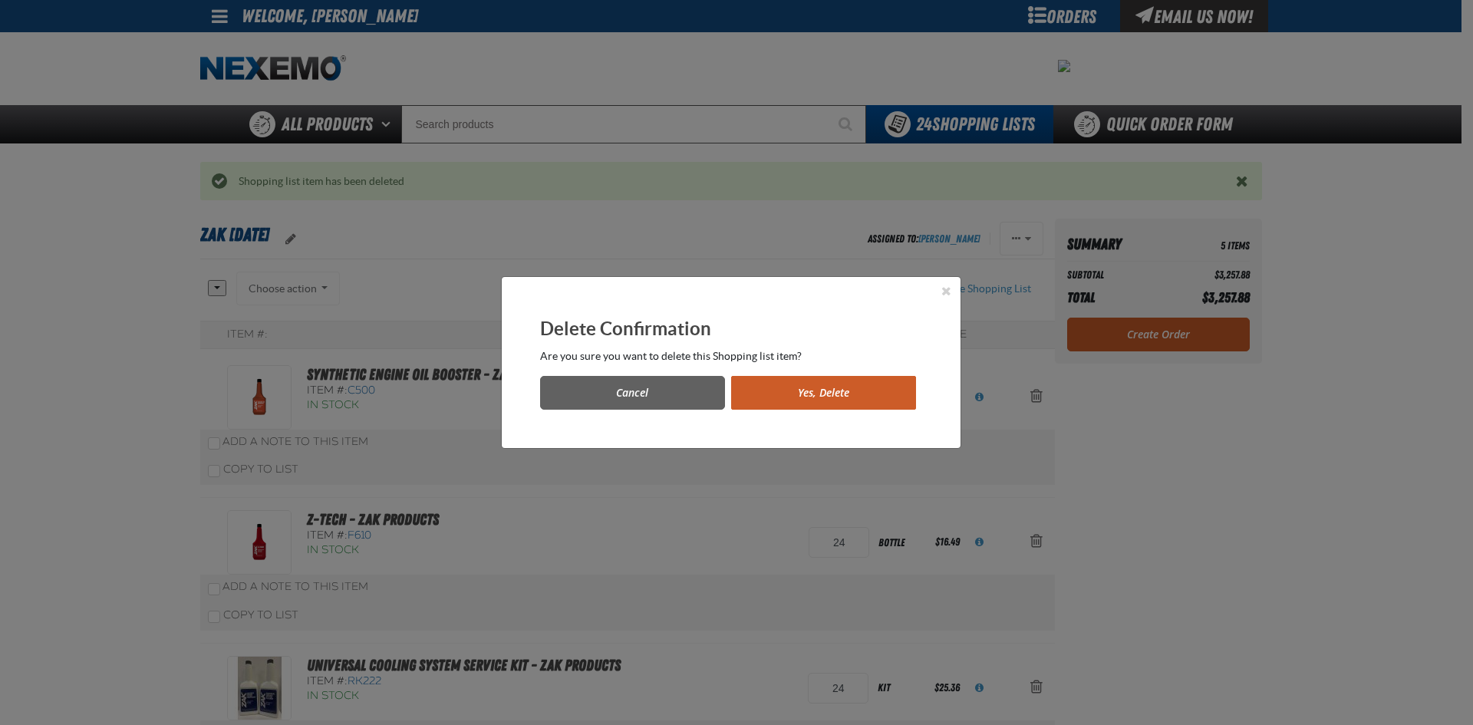
click at [852, 400] on button "Yes, Delete" at bounding box center [823, 393] width 185 height 34
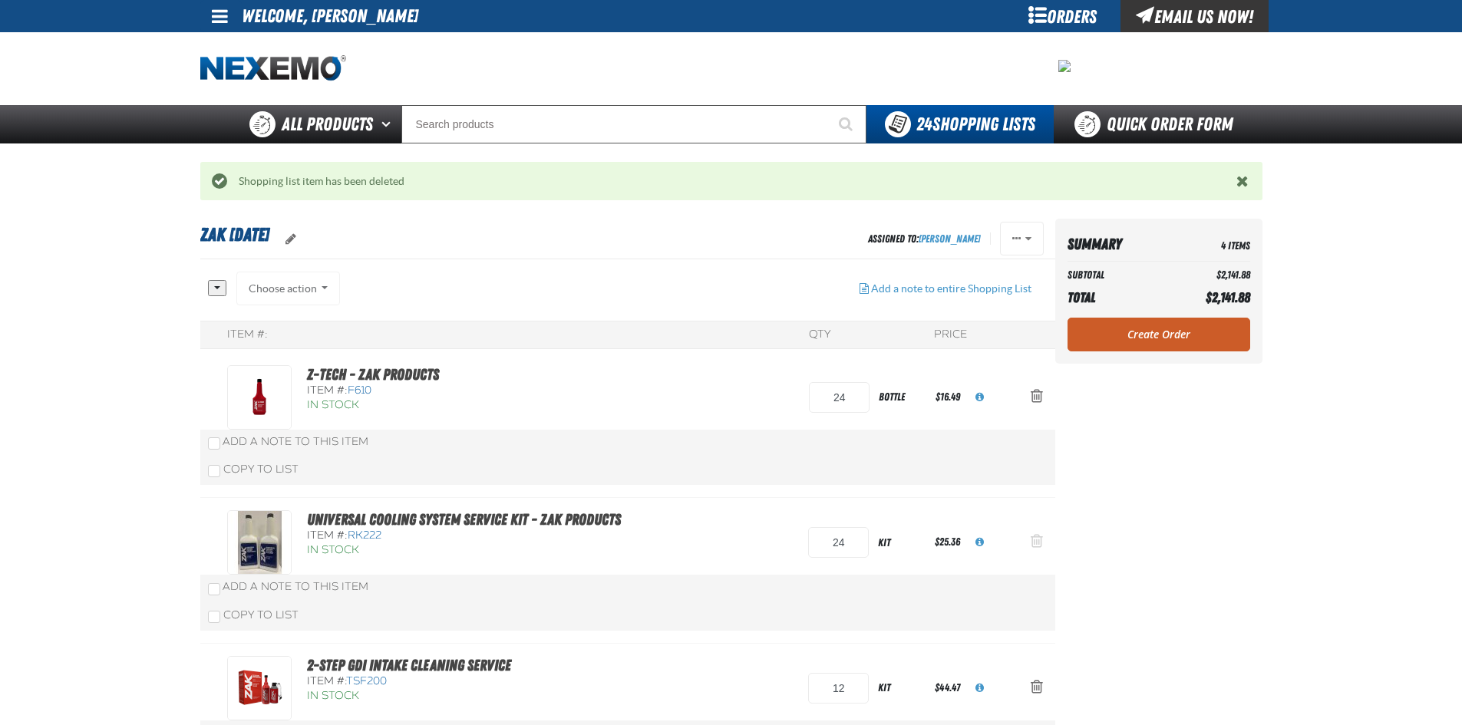
click at [1034, 539] on span "Action Remove Universal Cooling System Service Kit - ZAK Products from Zak 7.21…" at bounding box center [1036, 540] width 12 height 15
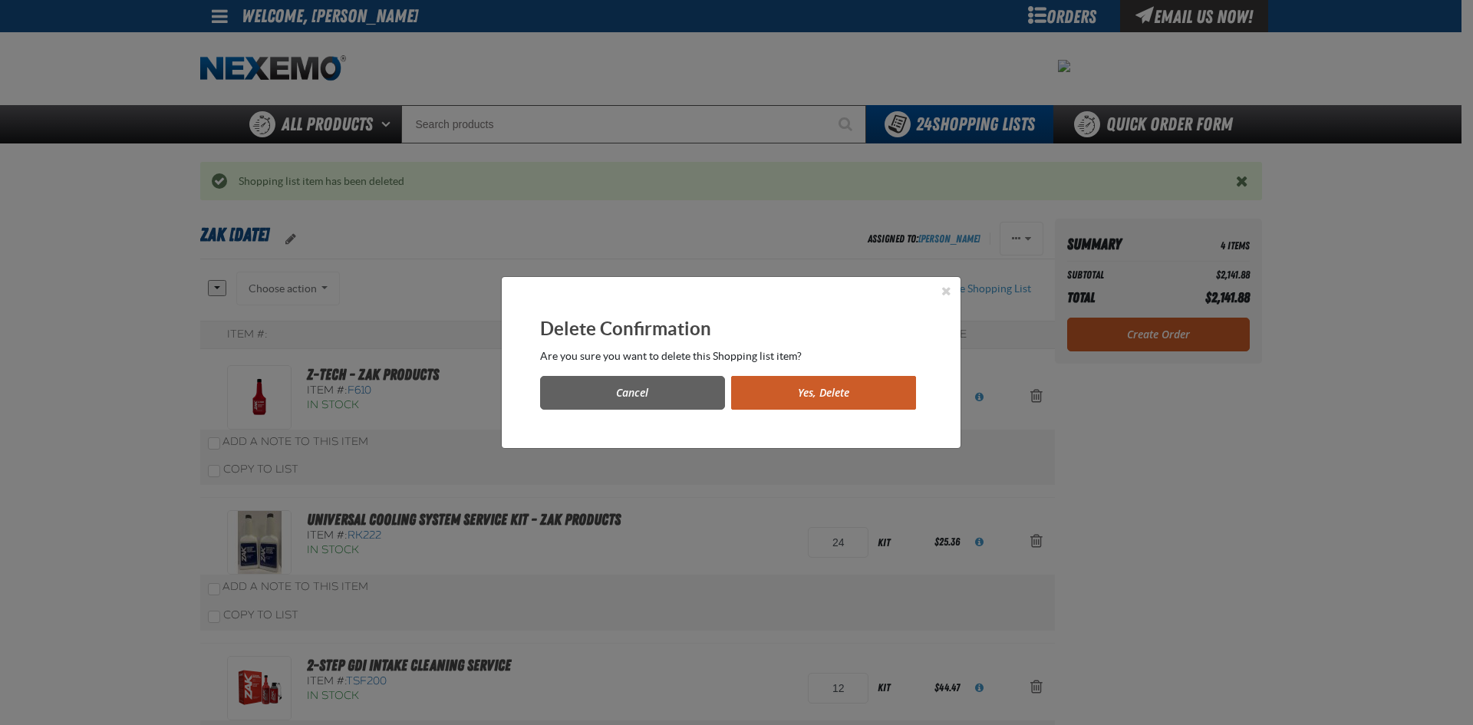
click at [833, 397] on button "Yes, Delete" at bounding box center [823, 393] width 185 height 34
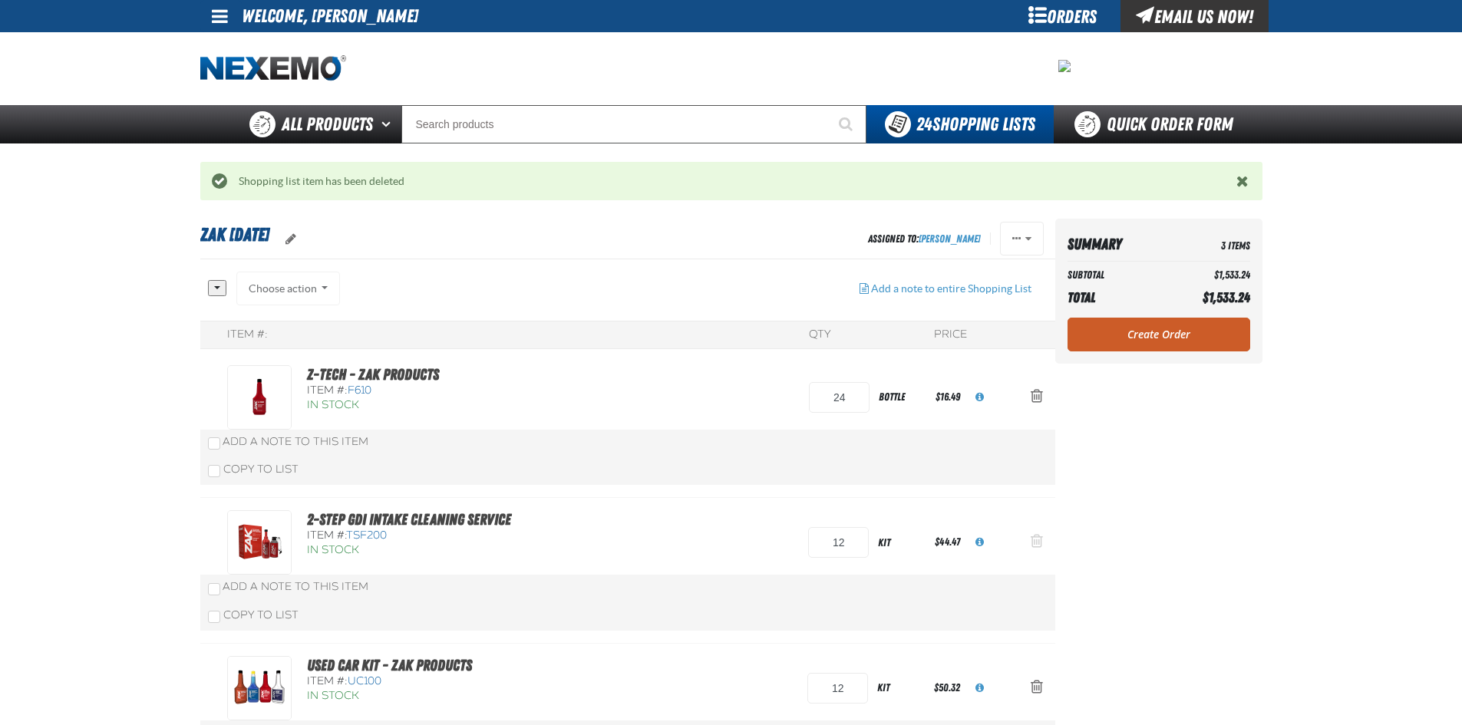
click at [1034, 544] on span "Action Remove 2-Step GDI Intake Cleaning Service from Zak 7.21.2025" at bounding box center [1036, 540] width 12 height 15
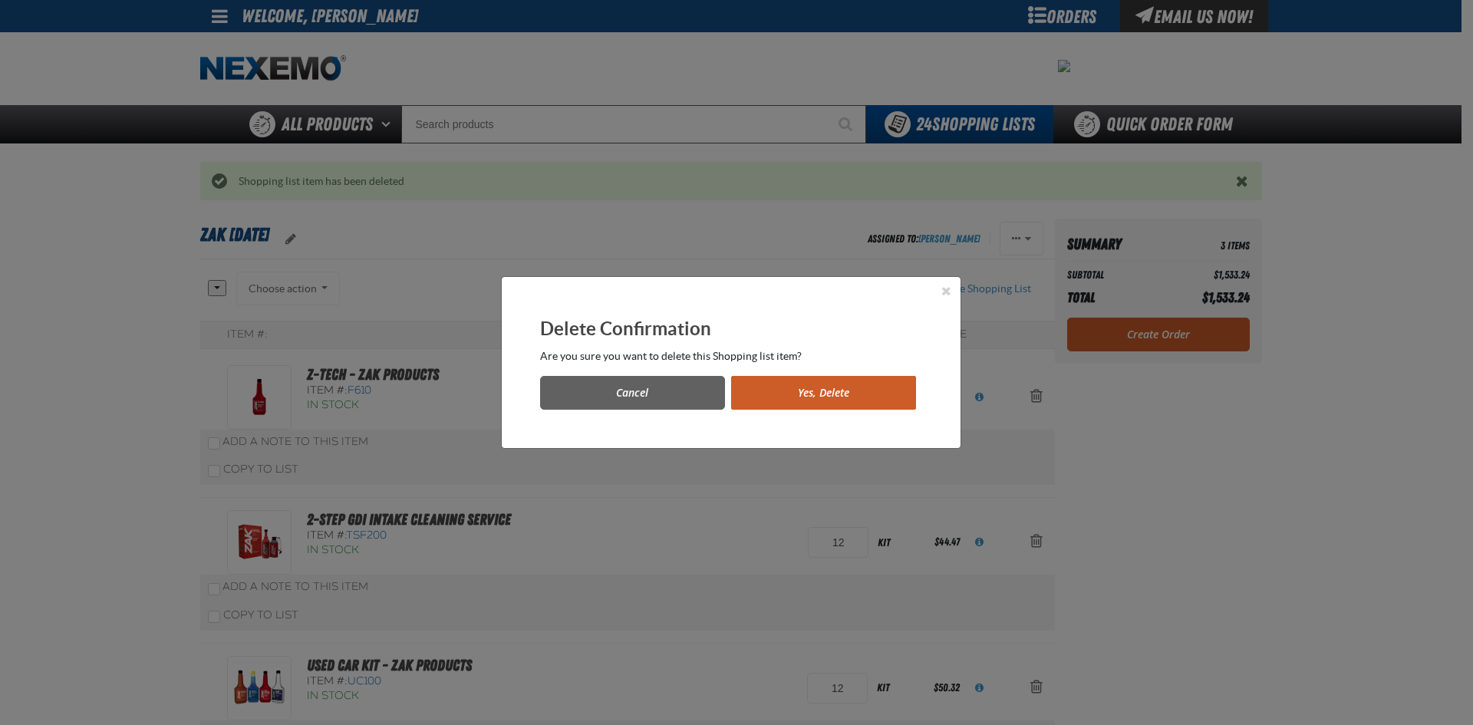
click at [837, 394] on button "Yes, Delete" at bounding box center [823, 393] width 185 height 34
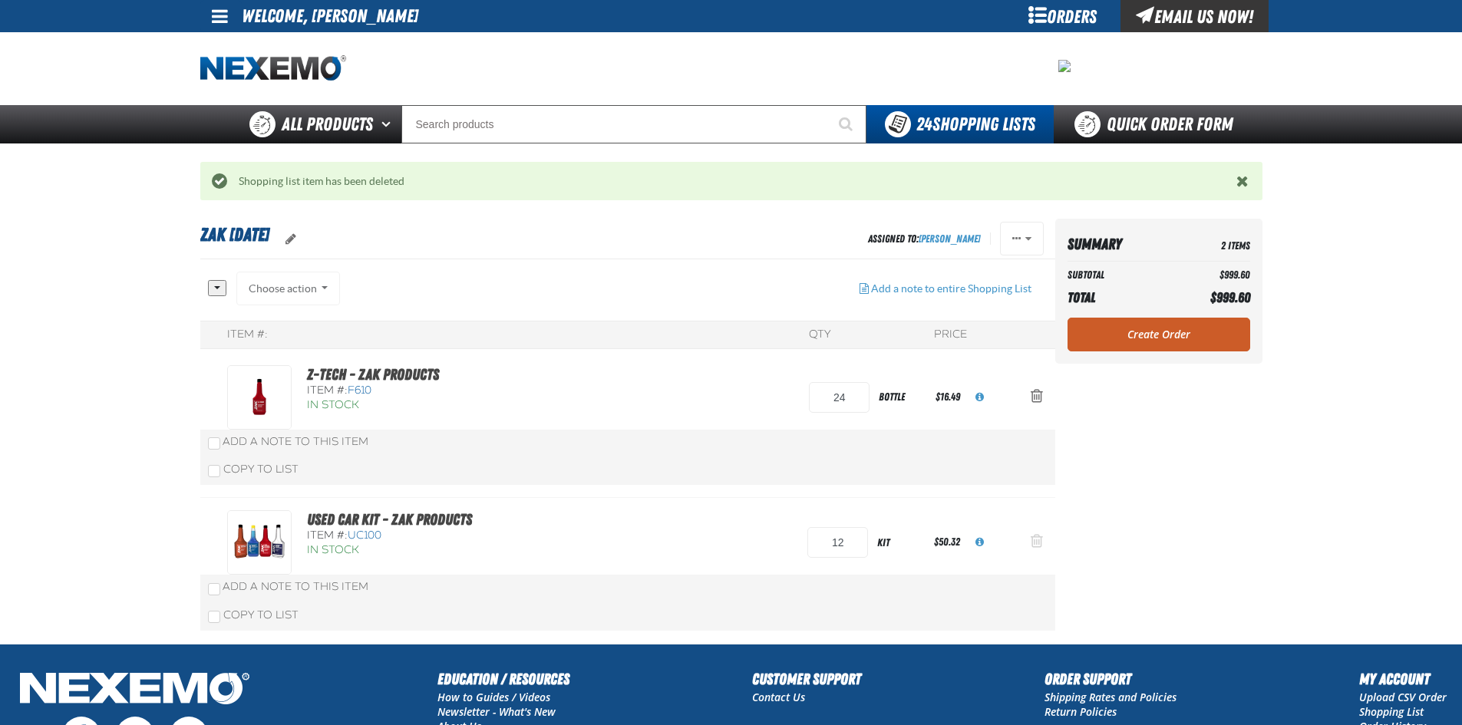
click at [1034, 539] on span "Action Remove Used Car Kit - ZAK Products from Zak 7.21.2025" at bounding box center [1036, 540] width 12 height 15
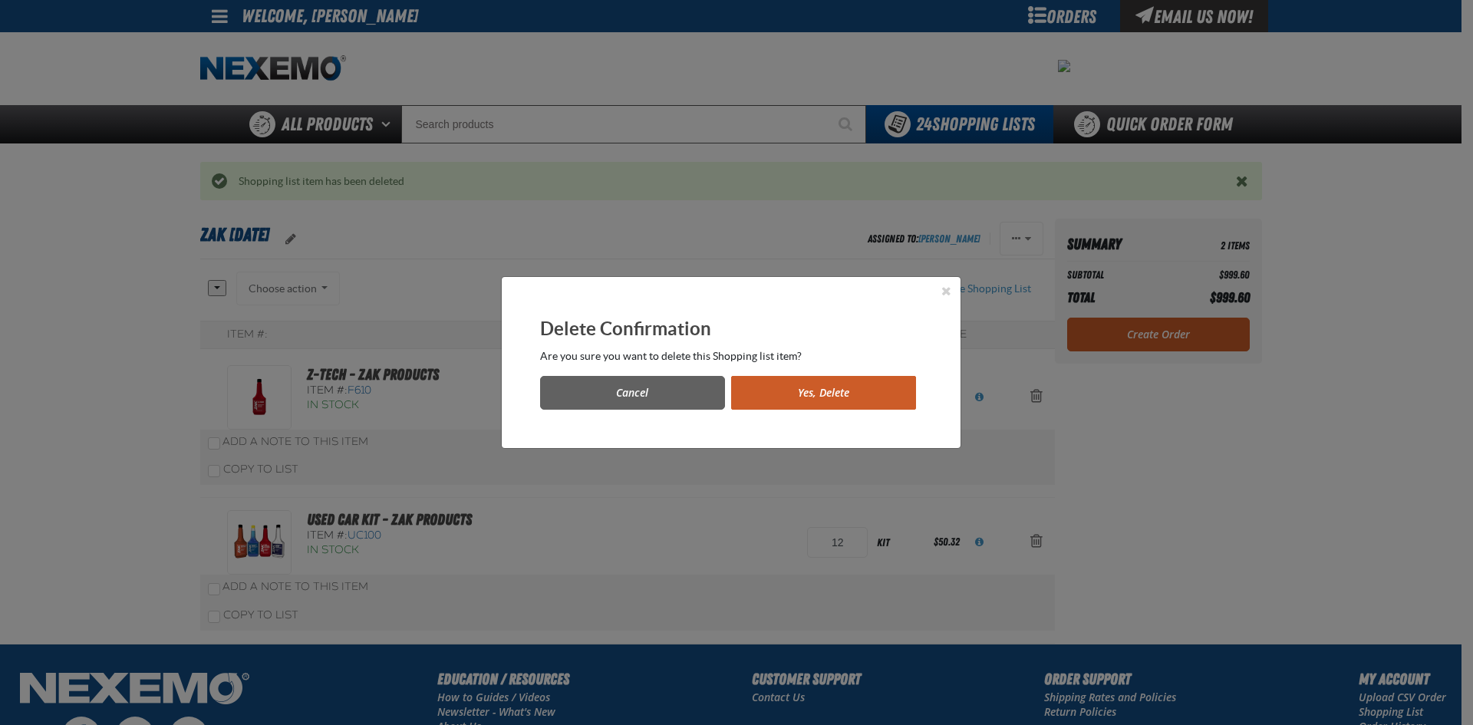
click at [823, 400] on button "Yes, Delete" at bounding box center [823, 393] width 185 height 34
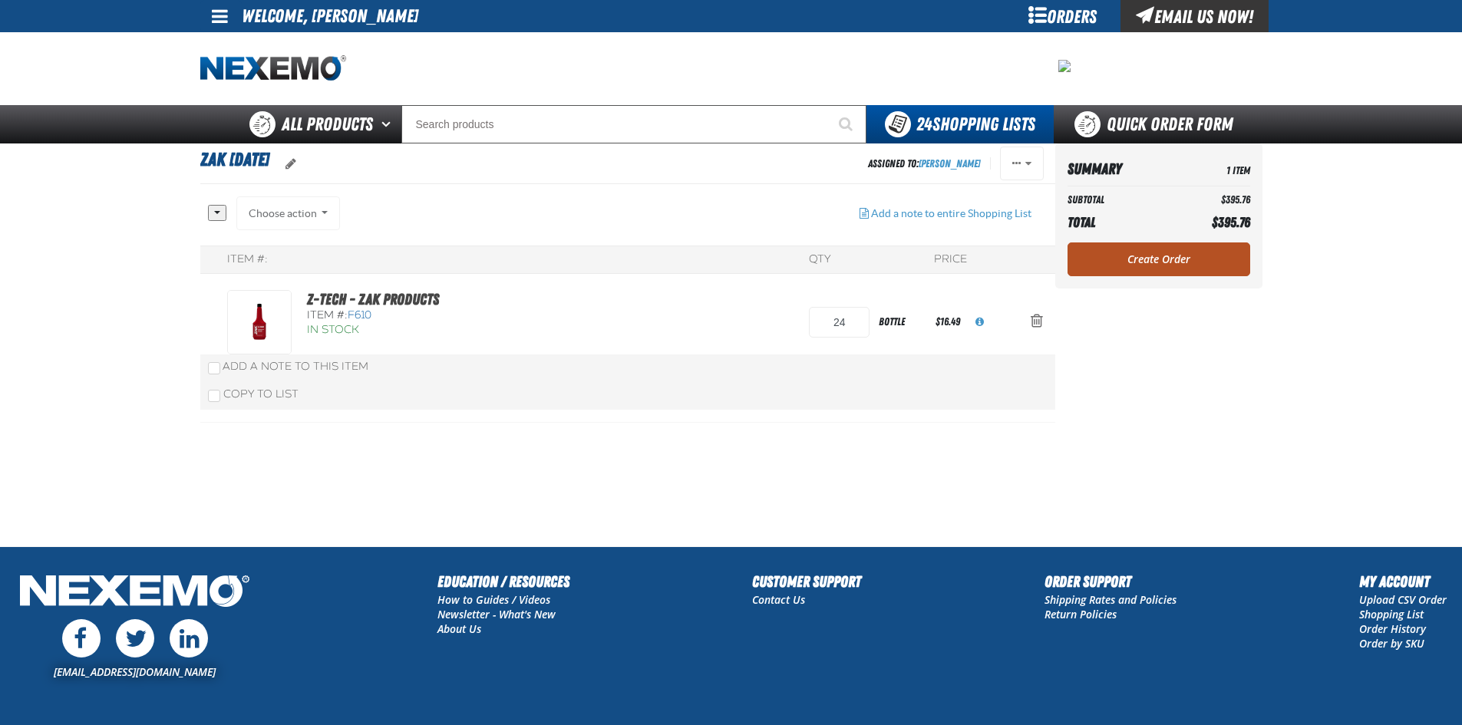
click at [1136, 332] on aside "Summary 1 Item Subtotal $395.76 Total $395.76 Loading... Create Order" at bounding box center [1158, 344] width 207 height 403
click at [1151, 258] on link "Create Order" at bounding box center [1158, 259] width 183 height 34
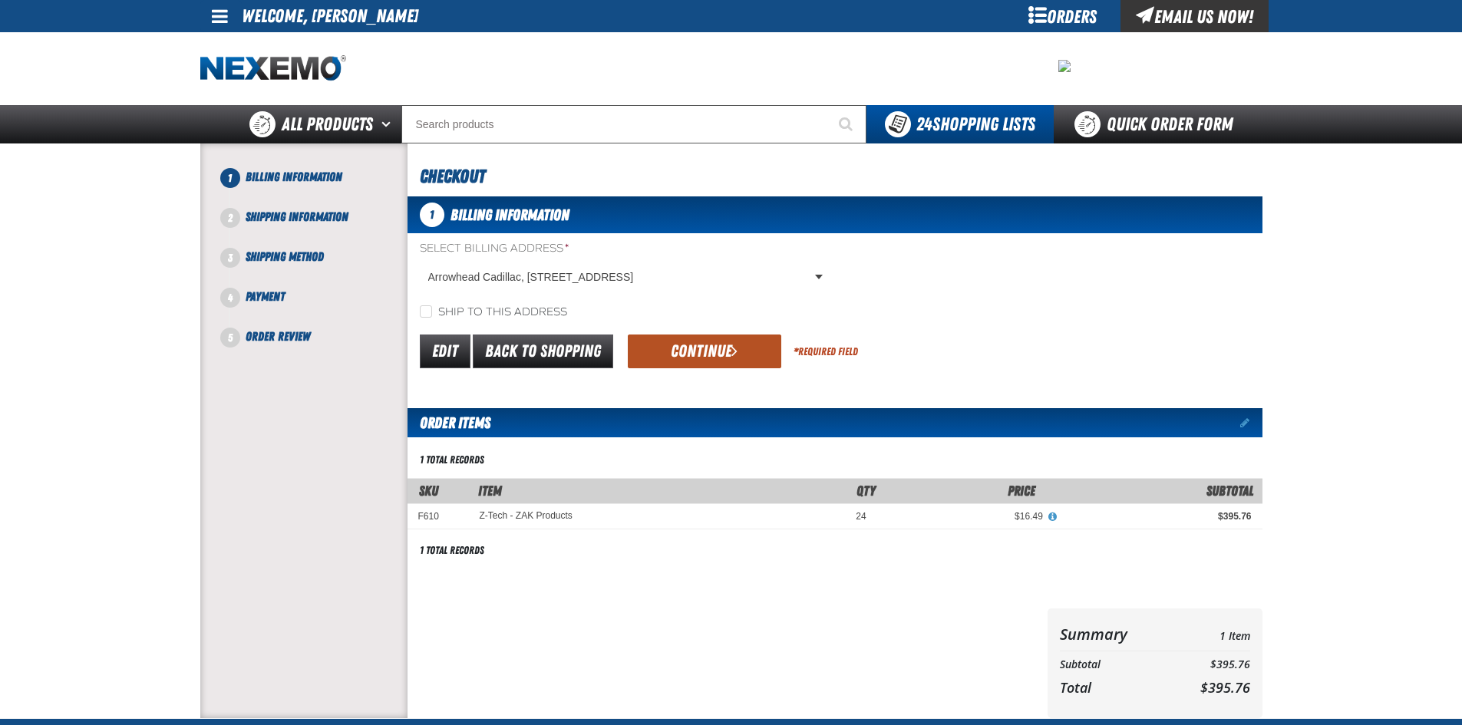
click at [701, 349] on button "Continue" at bounding box center [704, 352] width 153 height 34
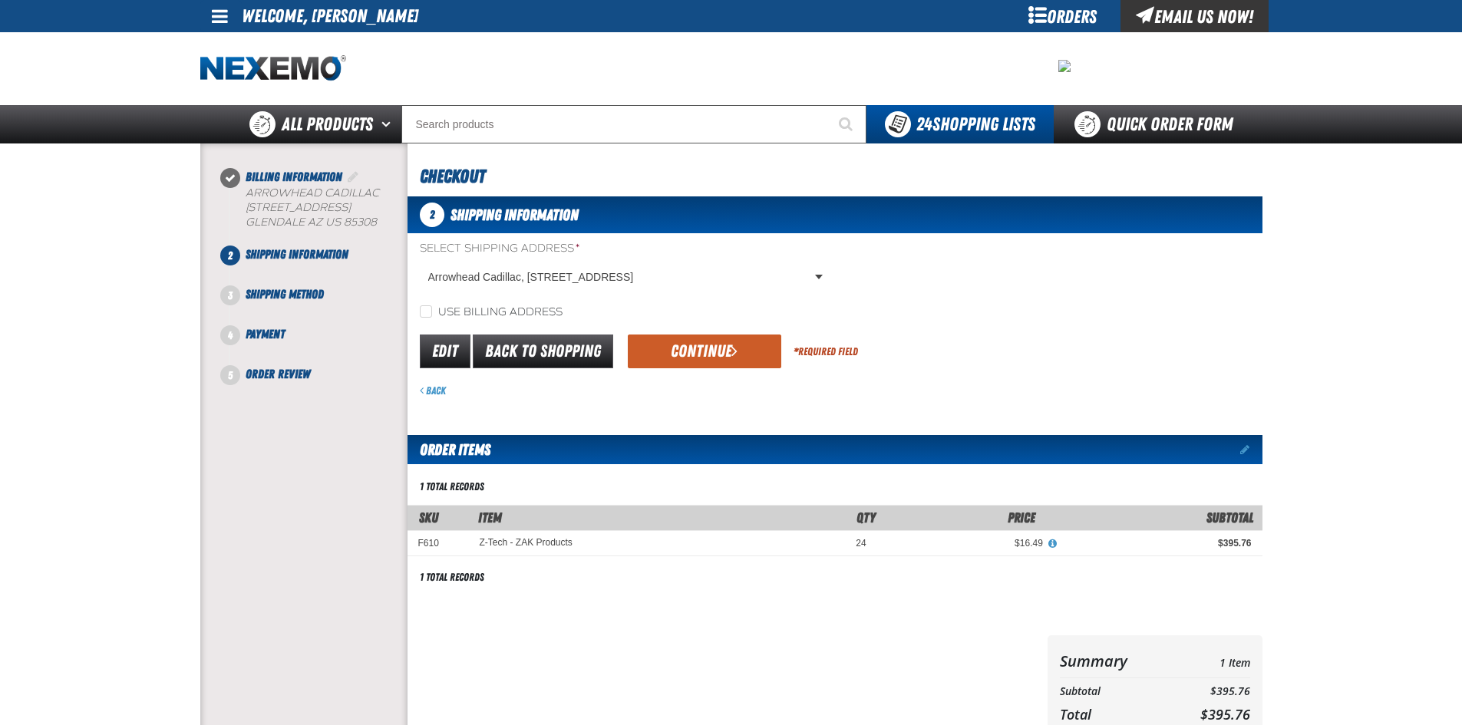
click at [701, 349] on button "Continue" at bounding box center [704, 352] width 153 height 34
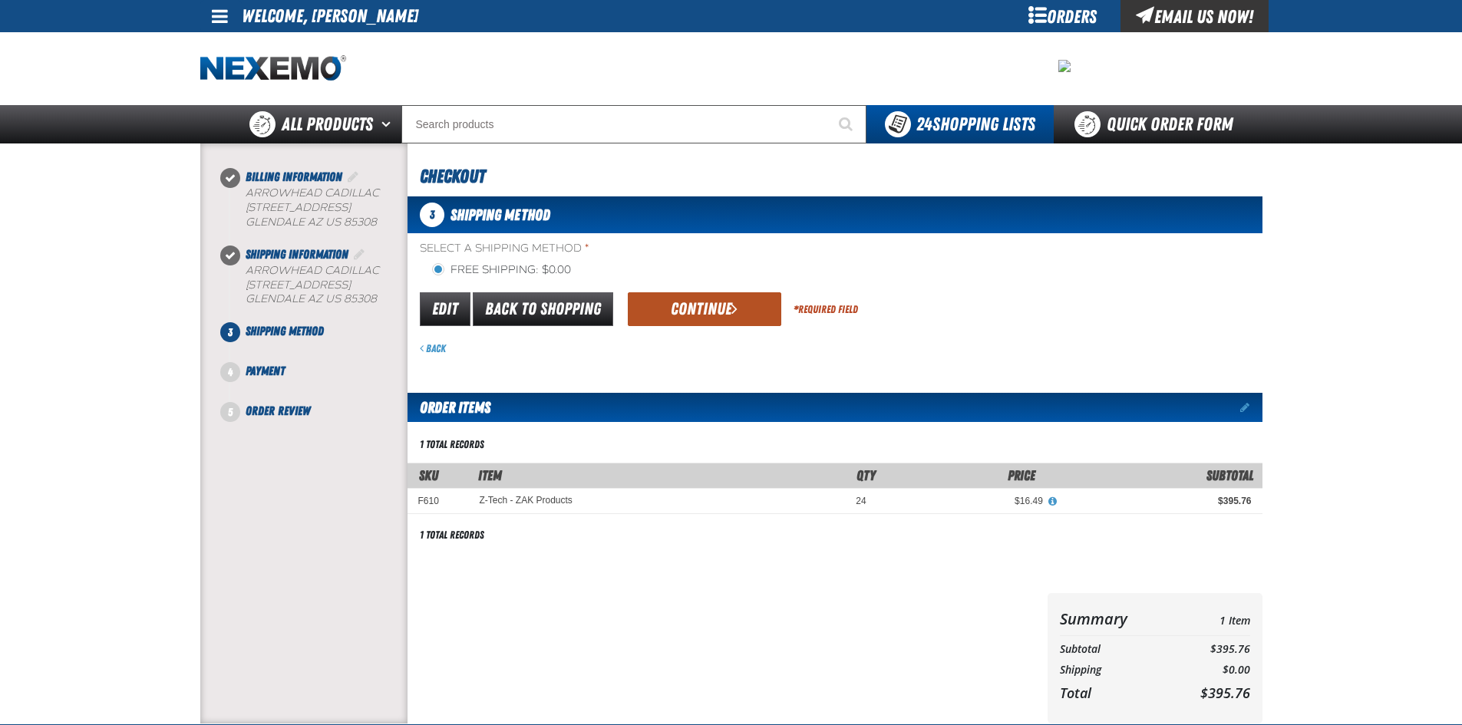
click at [695, 304] on button "Continue" at bounding box center [704, 309] width 153 height 34
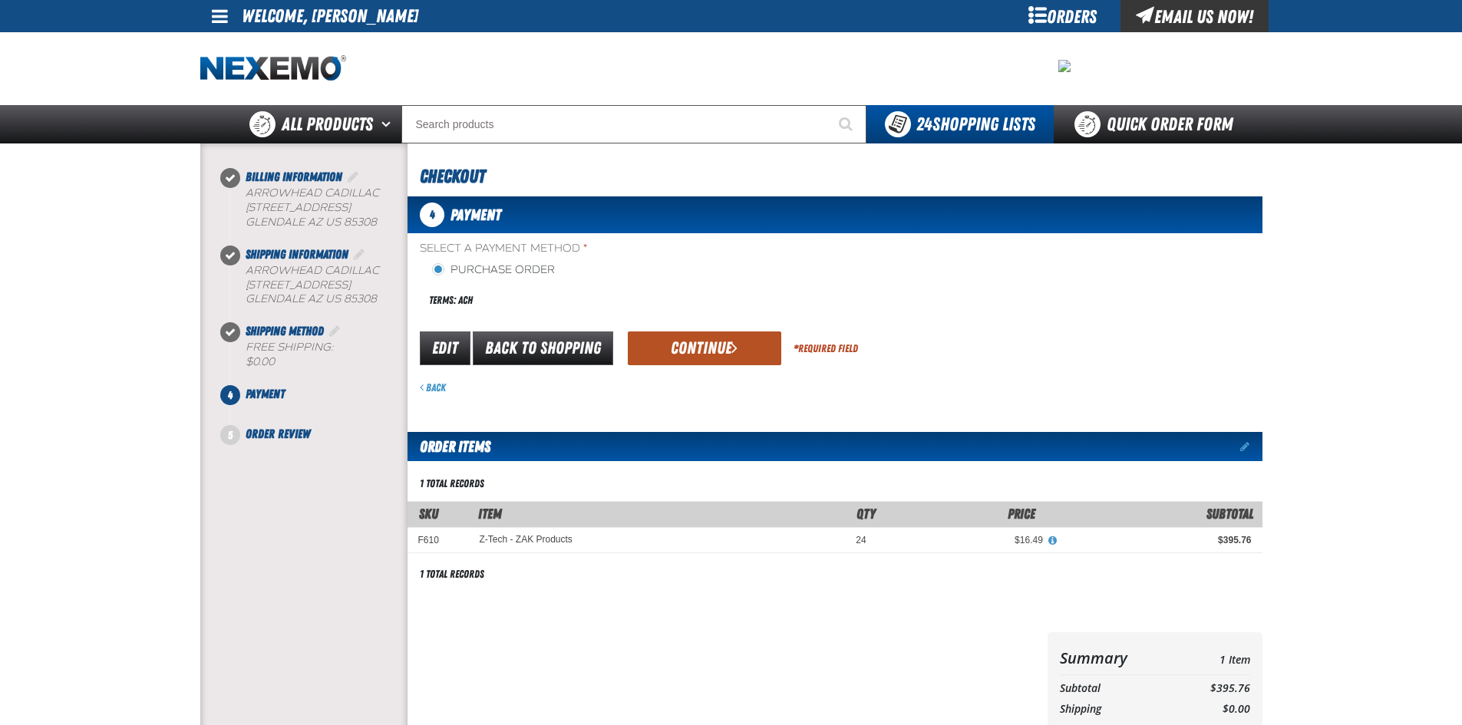
click at [691, 354] on button "Continue" at bounding box center [704, 348] width 153 height 34
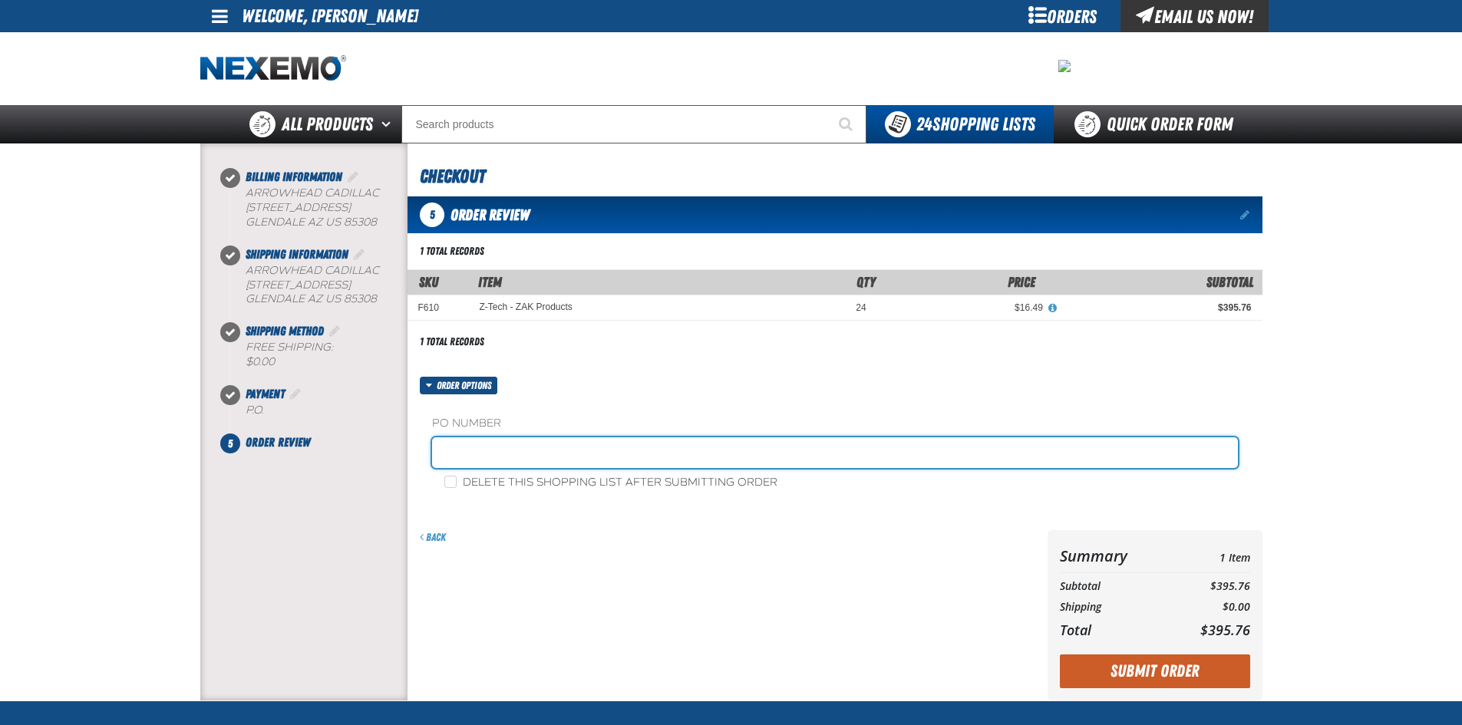
click at [493, 453] on input "text" at bounding box center [835, 452] width 806 height 31
type input "129487"
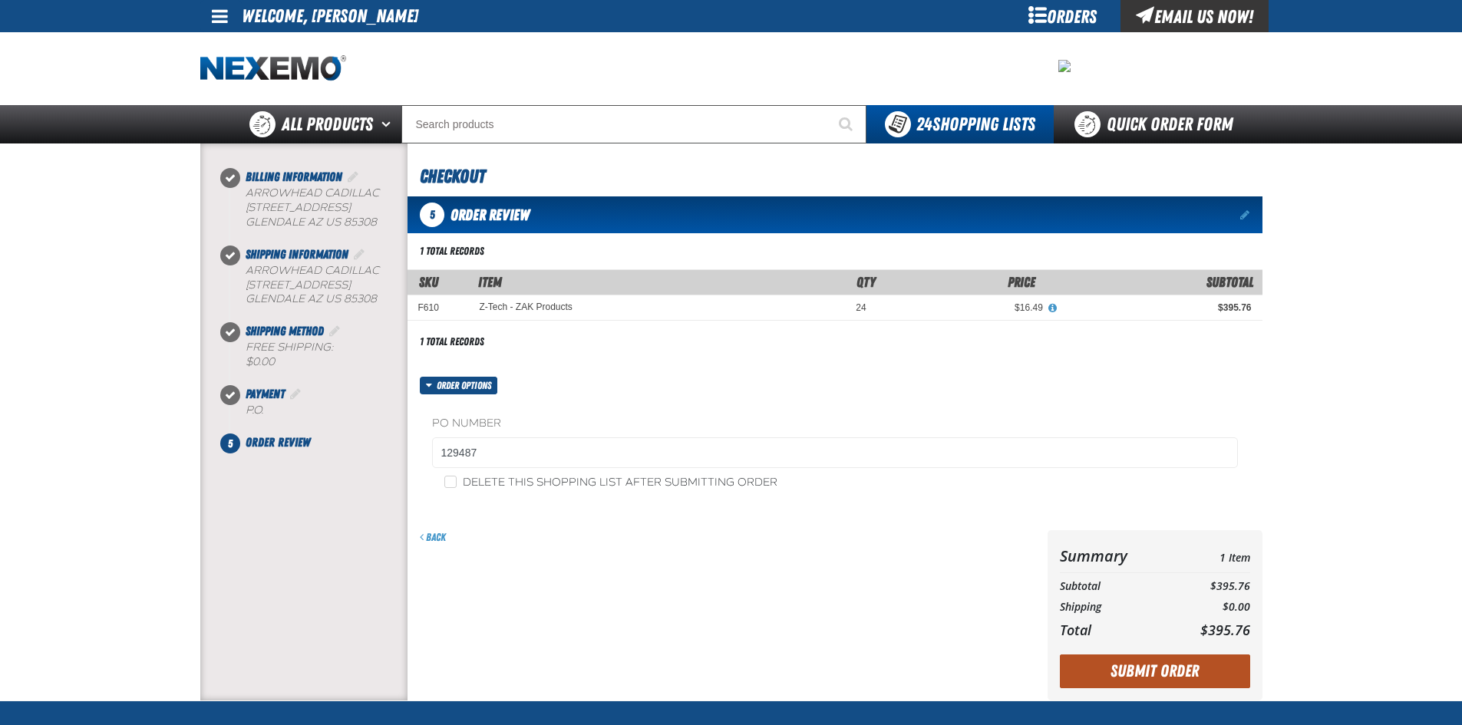
click at [1154, 674] on button "Submit Order" at bounding box center [1155, 671] width 190 height 34
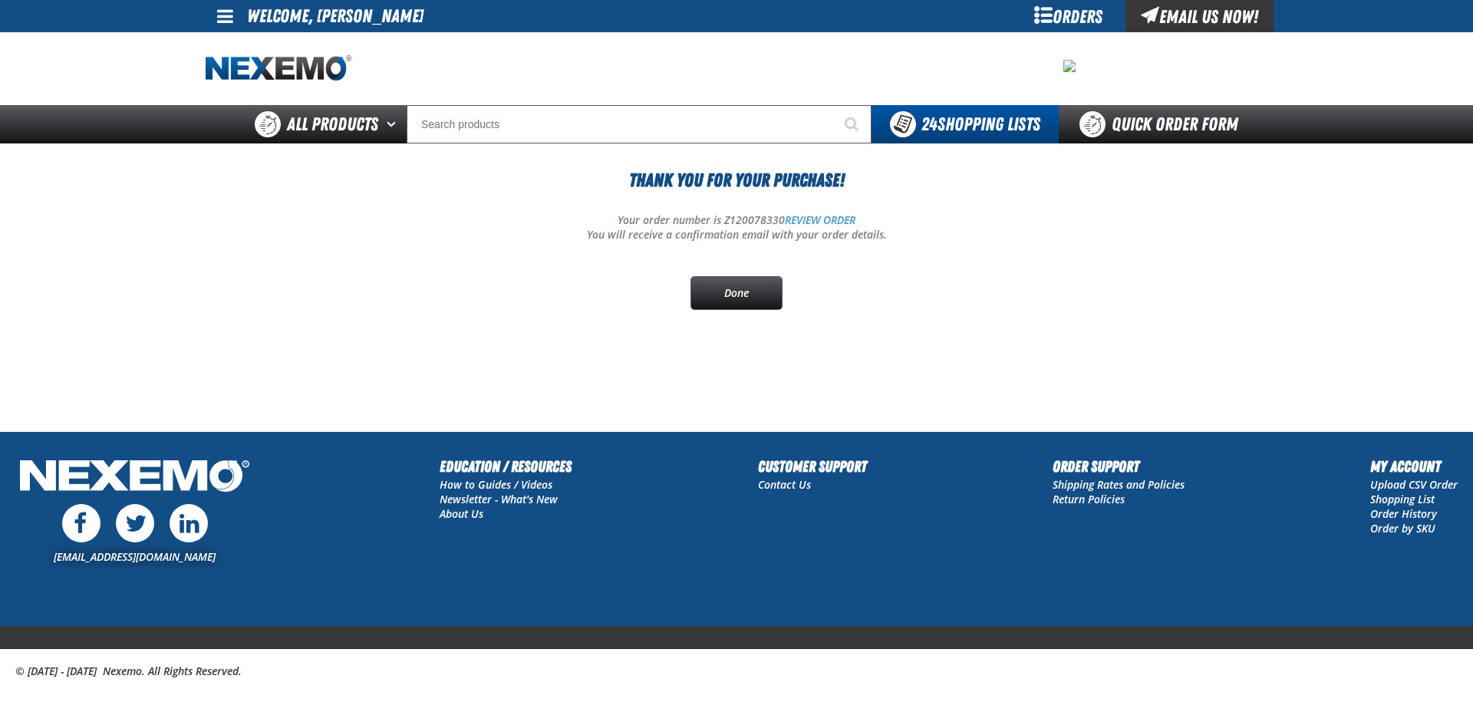
click at [220, 17] on span at bounding box center [225, 16] width 16 height 18
click at [244, 75] on link "Sign Out Sign Out" at bounding box center [239, 75] width 52 height 15
